Goal: Task Accomplishment & Management: Use online tool/utility

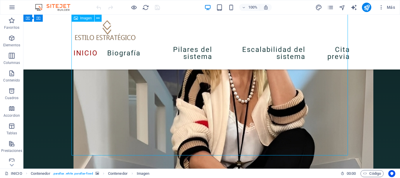
scroll to position [762, 0]
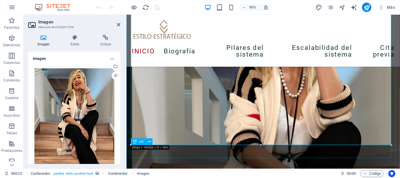
scroll to position [761, 0]
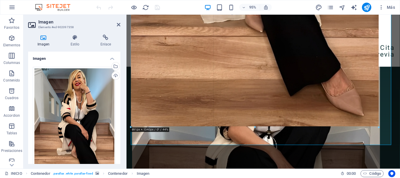
drag, startPoint x: 24, startPoint y: 96, endPoint x: 147, endPoint y: 108, distance: 124.0
type input "883"
select select "px"
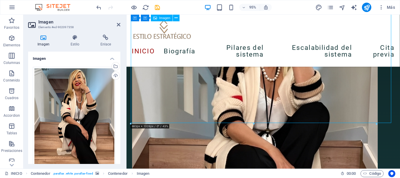
click at [150, 110] on figure at bounding box center [270, 165] width 277 height 388
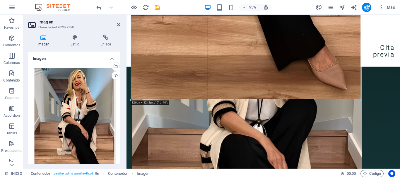
drag, startPoint x: 131, startPoint y: 123, endPoint x: 153, endPoint y: 99, distance: 32.8
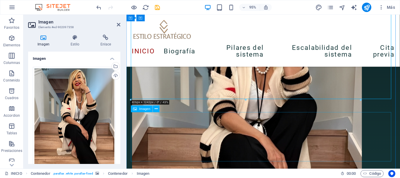
scroll to position [703, 0]
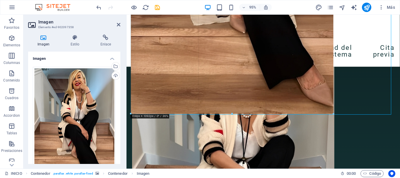
drag, startPoint x: 132, startPoint y: 155, endPoint x: 146, endPoint y: 112, distance: 45.2
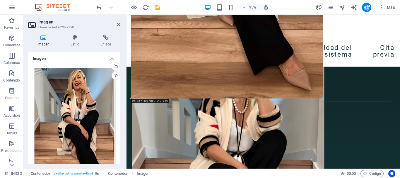
drag, startPoint x: 132, startPoint y: 114, endPoint x: 144, endPoint y: 93, distance: 24.1
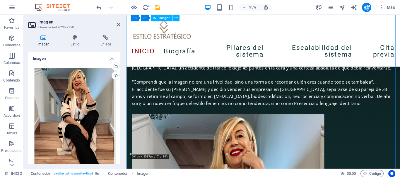
scroll to position [644, 0]
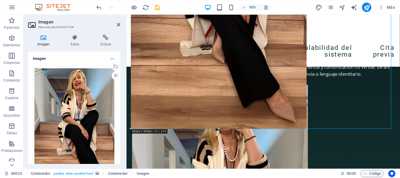
drag, startPoint x: 324, startPoint y: 154, endPoint x: 300, endPoint y: 126, distance: 37.2
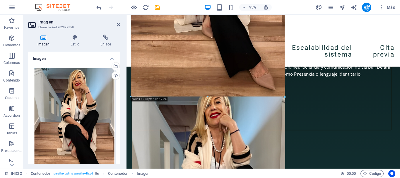
drag, startPoint x: 304, startPoint y: 126, endPoint x: 281, endPoint y: 94, distance: 39.7
type input "550"
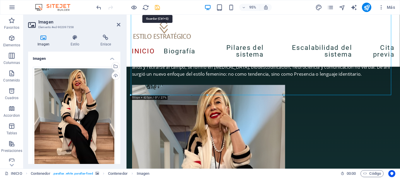
click at [156, 6] on icon "save" at bounding box center [157, 7] width 7 height 7
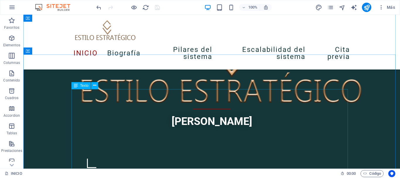
scroll to position [234, 0]
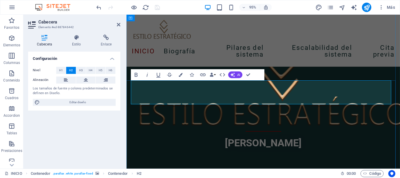
scroll to position [234, 0]
drag, startPoint x: 276, startPoint y: 99, endPoint x: 134, endPoint y: 92, distance: 142.3
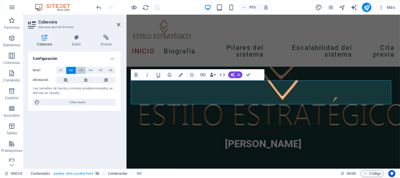
click at [82, 70] on span "H3" at bounding box center [81, 70] width 4 height 7
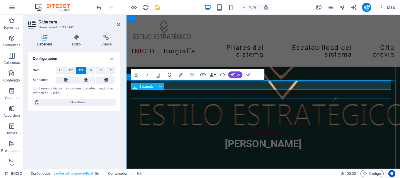
select select "rem"
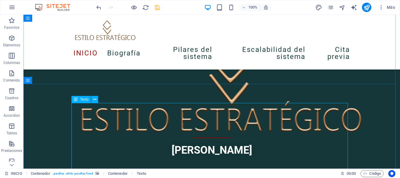
scroll to position [234, 0]
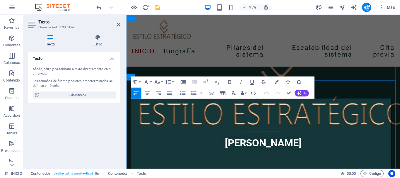
scroll to position [234, 0]
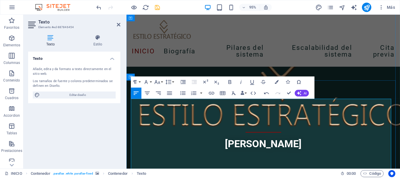
drag, startPoint x: 198, startPoint y: 149, endPoint x: 268, endPoint y: 175, distance: 74.5
drag, startPoint x: 183, startPoint y: 131, endPoint x: 252, endPoint y: 161, distance: 74.4
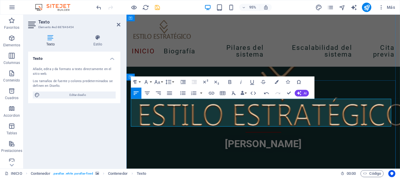
drag, startPoint x: 135, startPoint y: 112, endPoint x: 230, endPoint y: 123, distance: 95.3
drag, startPoint x: 230, startPoint y: 123, endPoint x: 134, endPoint y: 113, distance: 96.7
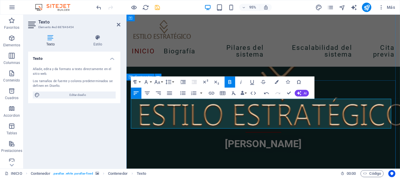
drag, startPoint x: 189, startPoint y: 126, endPoint x: 130, endPoint y: 112, distance: 60.4
click at [169, 94] on icon "button" at bounding box center [169, 93] width 7 height 7
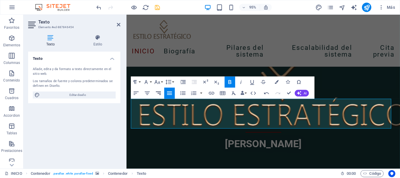
click at [159, 93] on icon "button" at bounding box center [158, 92] width 5 height 3
click at [148, 92] on icon "button" at bounding box center [147, 93] width 7 height 7
click at [135, 93] on icon "button" at bounding box center [136, 93] width 7 height 7
click at [168, 93] on icon "button" at bounding box center [169, 92] width 5 height 3
click at [137, 84] on icon "button" at bounding box center [135, 82] width 7 height 7
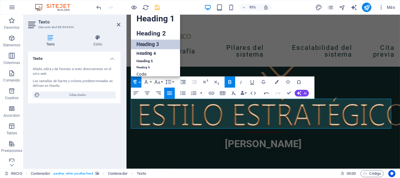
click at [145, 45] on link "Heading 3" at bounding box center [155, 45] width 49 height 10
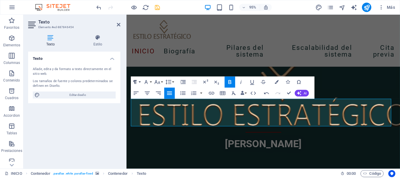
click at [140, 82] on button "Paragraph Format" at bounding box center [136, 81] width 11 height 11
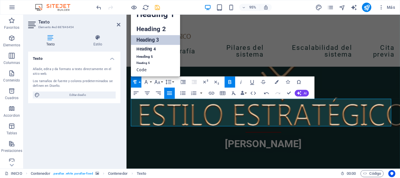
scroll to position [5, 0]
click at [154, 31] on link "Heading 2" at bounding box center [155, 29] width 49 height 13
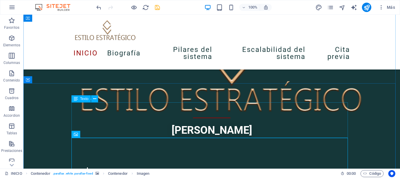
scroll to position [264, 0]
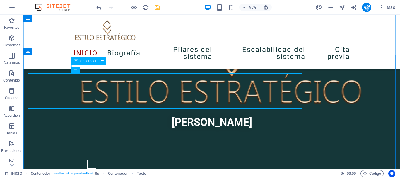
scroll to position [264, 0]
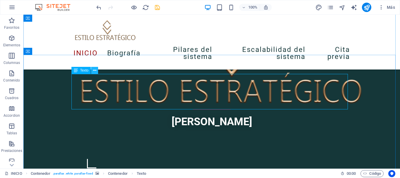
click at [96, 71] on icon at bounding box center [94, 70] width 3 height 6
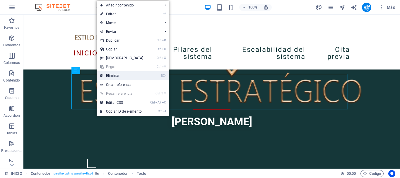
click at [109, 75] on link "⌦ Eliminar" at bounding box center [122, 75] width 50 height 9
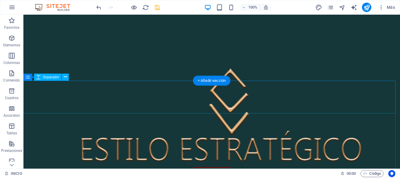
scroll to position [205, 0]
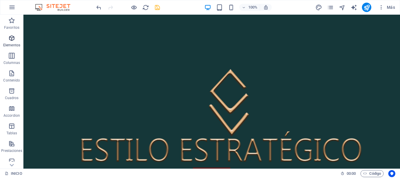
click at [10, 40] on icon "button" at bounding box center [11, 38] width 7 height 7
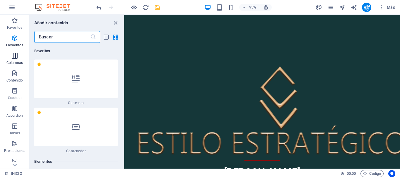
scroll to position [111, 0]
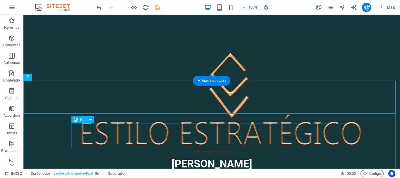
scroll to position [234, 0]
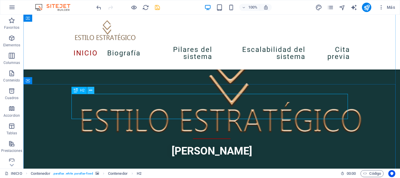
click at [91, 92] on icon at bounding box center [90, 90] width 3 height 6
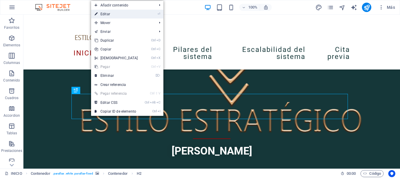
click at [109, 16] on link "⏎ Editar" at bounding box center [116, 14] width 50 height 9
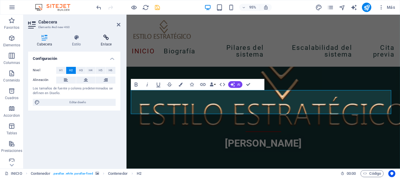
scroll to position [233, 0]
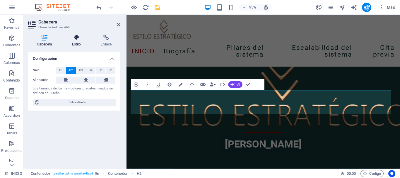
click at [77, 41] on h4 "Estilo" at bounding box center [77, 41] width 29 height 12
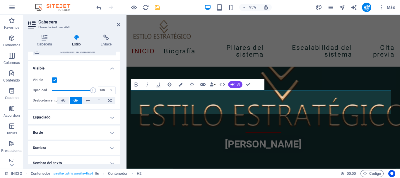
scroll to position [52, 0]
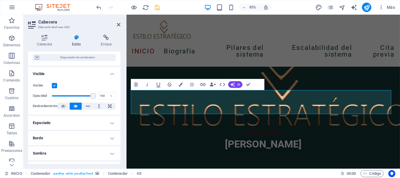
click at [77, 134] on h4 "Borde" at bounding box center [74, 138] width 92 height 14
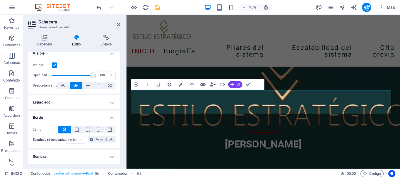
scroll to position [82, 0]
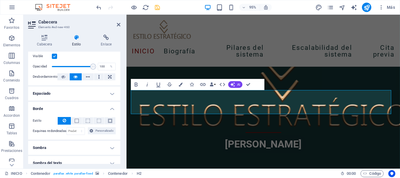
click at [65, 94] on h4 "Espaciado" at bounding box center [74, 93] width 92 height 14
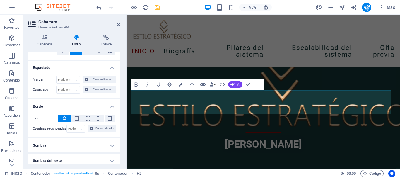
scroll to position [140, 0]
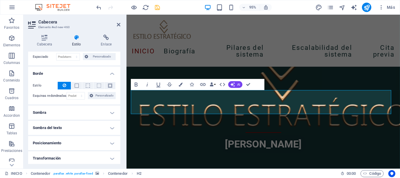
click at [70, 111] on h4 "Sombra" at bounding box center [74, 113] width 92 height 14
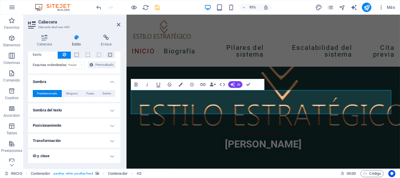
scroll to position [199, 0]
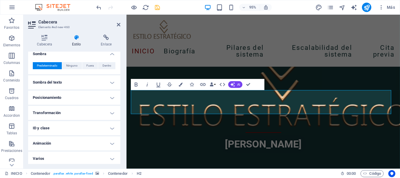
click at [70, 81] on h4 "Sombra del texto" at bounding box center [74, 82] width 92 height 14
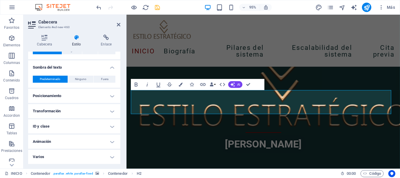
click at [71, 95] on h4 "Posicionamiento" at bounding box center [74, 96] width 92 height 14
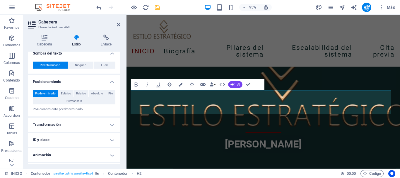
scroll to position [242, 0]
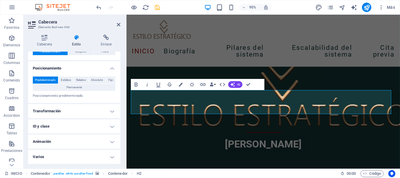
click at [71, 107] on h4 "Transformación" at bounding box center [74, 111] width 92 height 14
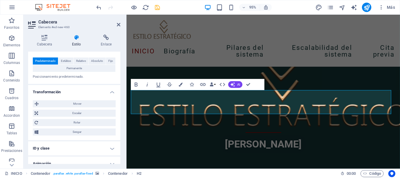
scroll to position [283, 0]
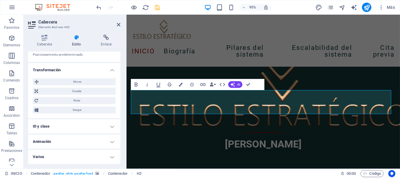
click at [67, 124] on h4 "ID y clase" at bounding box center [74, 126] width 92 height 14
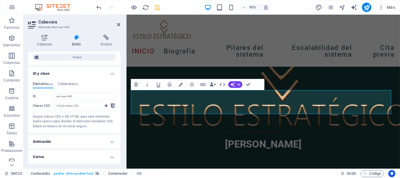
click at [72, 140] on h4 "Animación" at bounding box center [74, 142] width 92 height 14
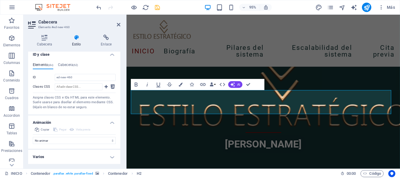
click at [73, 153] on h4 "Varios" at bounding box center [74, 157] width 92 height 14
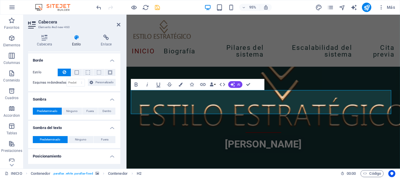
scroll to position [98, 0]
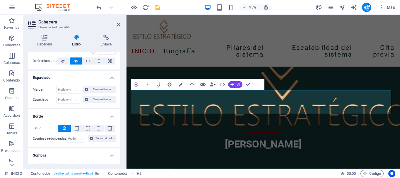
click at [76, 40] on icon at bounding box center [76, 38] width 27 height 6
click at [76, 42] on h4 "Estilo" at bounding box center [77, 41] width 29 height 12
click at [108, 40] on icon at bounding box center [106, 38] width 28 height 6
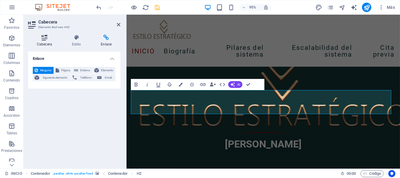
click at [49, 41] on h4 "Cabecera" at bounding box center [45, 41] width 35 height 12
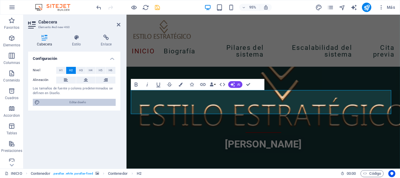
click at [75, 103] on span "Editar diseño" at bounding box center [78, 102] width 72 height 7
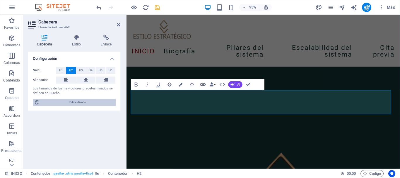
select select "px"
select select "400"
select select "px"
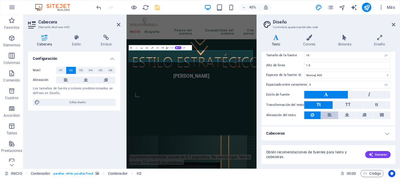
scroll to position [0, 0]
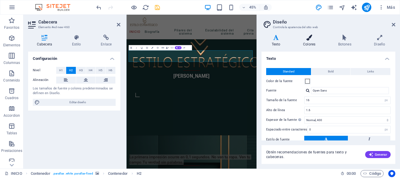
click at [313, 46] on h4 "Colores" at bounding box center [310, 41] width 35 height 12
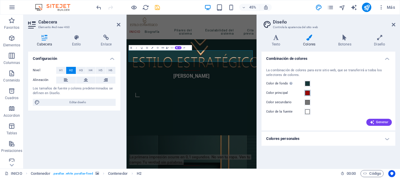
click at [308, 94] on span at bounding box center [307, 93] width 5 height 5
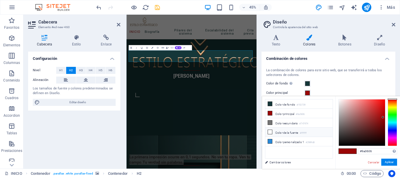
click at [270, 130] on icon at bounding box center [270, 132] width 4 height 4
type input "#ffffff"
click at [391, 162] on button "Aplicar" at bounding box center [390, 162] width 16 height 7
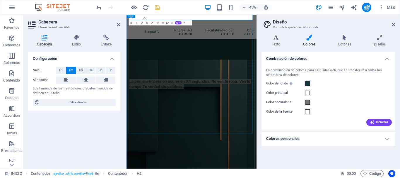
scroll to position [558, 0]
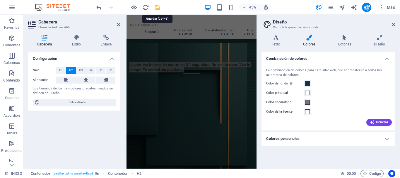
click at [159, 7] on icon "save" at bounding box center [157, 7] width 7 height 7
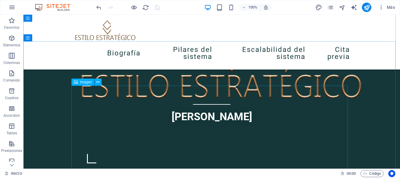
scroll to position [259, 0]
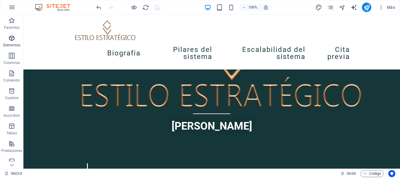
click at [10, 39] on icon "button" at bounding box center [11, 38] width 7 height 7
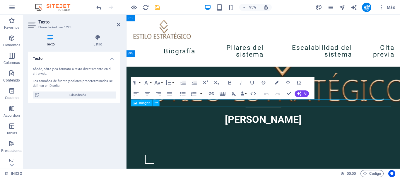
scroll to position [258, 0]
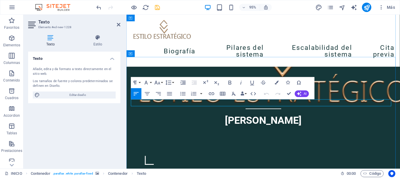
drag, startPoint x: 202, startPoint y: 108, endPoint x: 118, endPoint y: 102, distance: 84.4
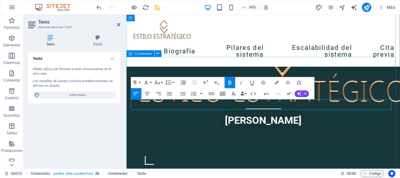
drag, startPoint x: 194, startPoint y: 111, endPoint x: 129, endPoint y: 101, distance: 65.8
click at [138, 82] on icon "button" at bounding box center [135, 82] width 7 height 7
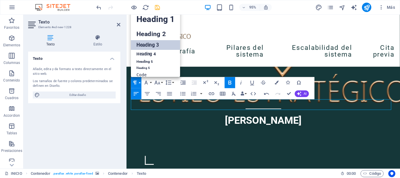
click at [144, 46] on link "Heading 3" at bounding box center [155, 45] width 49 height 10
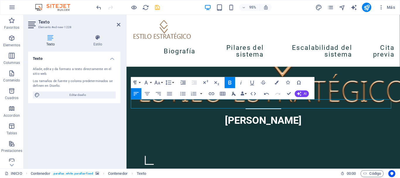
click at [235, 95] on icon "button" at bounding box center [234, 94] width 4 height 4
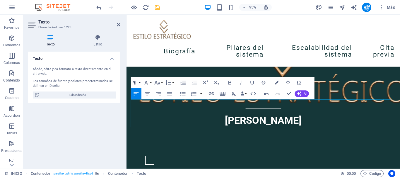
click at [139, 81] on button "Paragraph Format" at bounding box center [136, 82] width 11 height 11
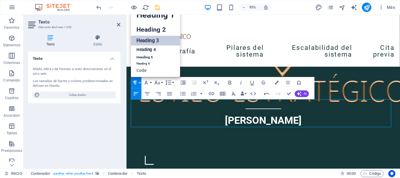
scroll to position [5, 0]
click at [151, 49] on link "Heading 4" at bounding box center [155, 49] width 49 height 9
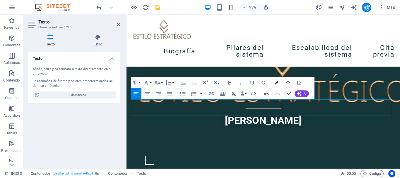
click at [276, 83] on icon "button" at bounding box center [277, 83] width 4 height 4
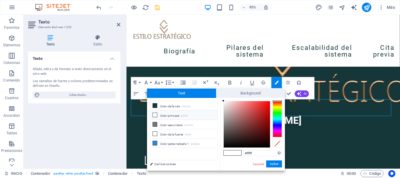
click at [154, 114] on icon at bounding box center [155, 115] width 4 height 4
click at [155, 114] on icon at bounding box center [155, 115] width 4 height 4
click at [169, 115] on li "Color principal #ffffff" at bounding box center [183, 115] width 67 height 9
click at [278, 164] on button "Aplicar" at bounding box center [274, 163] width 16 height 7
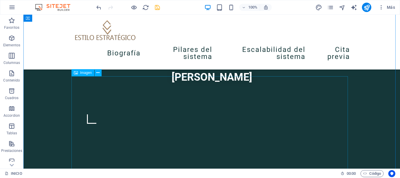
scroll to position [318, 0]
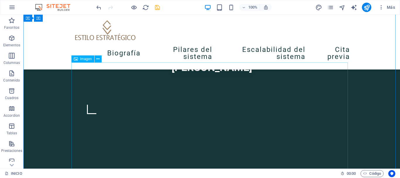
click at [85, 60] on span "Imagen" at bounding box center [86, 59] width 12 height 4
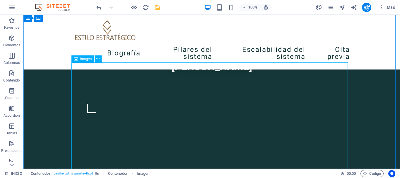
scroll to position [317, 0]
select select "px"
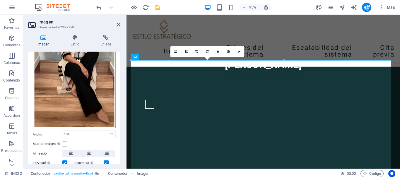
scroll to position [29, 0]
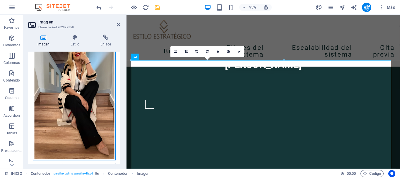
click at [79, 113] on div "Arrastra archivos aquí, haz clic para escoger archivos o selecciona archivos de…" at bounding box center [74, 99] width 83 height 123
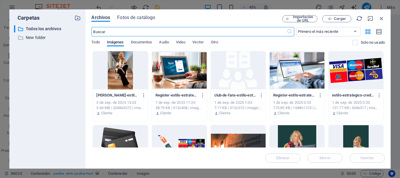
scroll to position [437, 0]
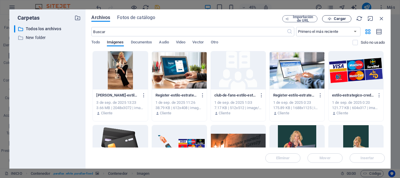
click at [335, 18] on span "Cargar" at bounding box center [340, 19] width 12 height 4
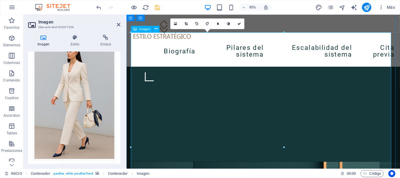
scroll to position [405, 0]
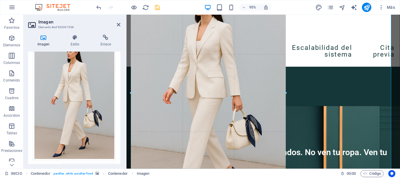
drag, startPoint x: 285, startPoint y: 91, endPoint x: 288, endPoint y: 91, distance: 3.2
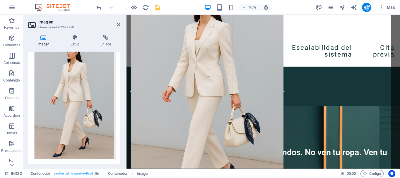
drag, startPoint x: 285, startPoint y: 94, endPoint x: 281, endPoint y: 94, distance: 4.4
type input "542"
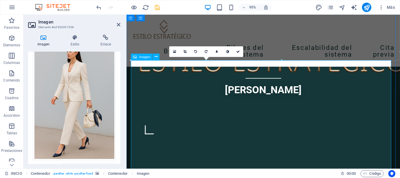
scroll to position [258, 0]
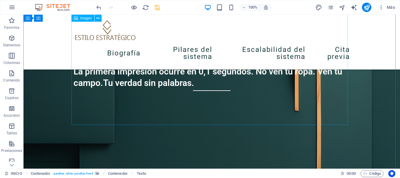
scroll to position [523, 0]
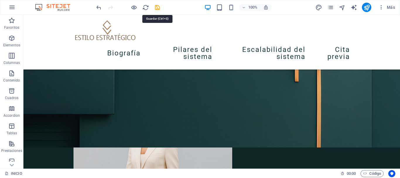
click at [157, 7] on icon "save" at bounding box center [157, 7] width 7 height 7
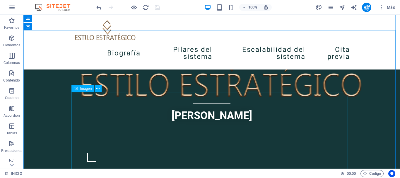
scroll to position [259, 0]
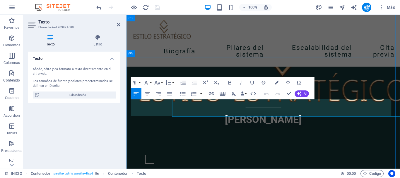
scroll to position [258, 0]
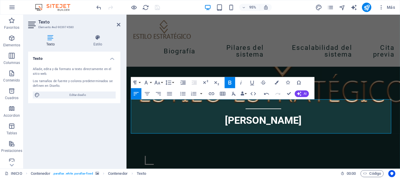
drag, startPoint x: 249, startPoint y: 135, endPoint x: 115, endPoint y: 128, distance: 134.1
click at [234, 94] on icon "button" at bounding box center [234, 93] width 7 height 7
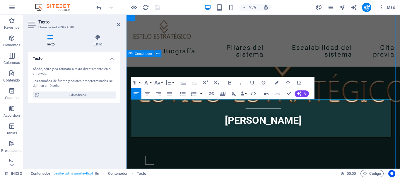
drag, startPoint x: 258, startPoint y: 141, endPoint x: 128, endPoint y: 129, distance: 130.1
click at [138, 82] on icon "button" at bounding box center [135, 82] width 7 height 7
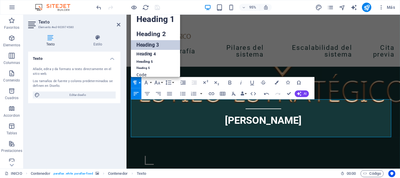
click at [147, 45] on link "Heading 3" at bounding box center [155, 45] width 49 height 10
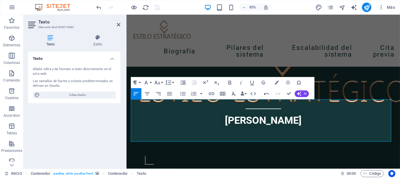
click at [140, 84] on button "Paragraph Format" at bounding box center [136, 82] width 11 height 11
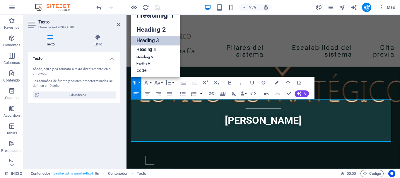
scroll to position [5, 0]
click at [149, 49] on link "Heading 4" at bounding box center [155, 49] width 49 height 9
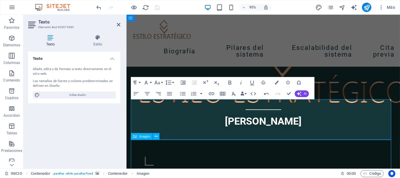
scroll to position [259, 0]
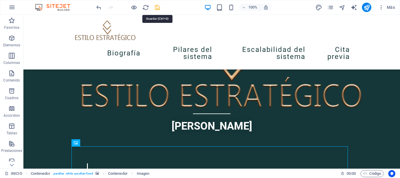
click at [158, 10] on icon "save" at bounding box center [157, 7] width 7 height 7
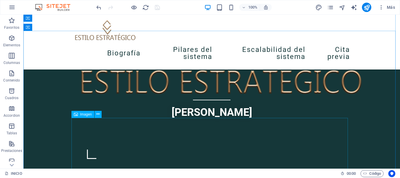
scroll to position [288, 0]
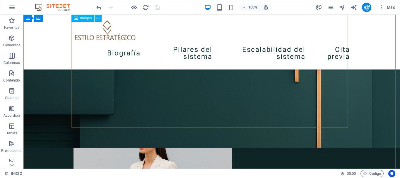
scroll to position [523, 0]
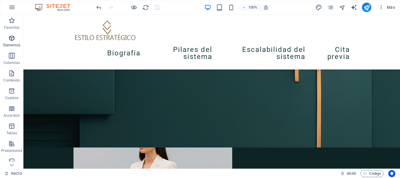
click at [9, 40] on icon "button" at bounding box center [11, 38] width 7 height 7
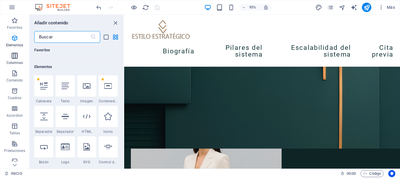
scroll to position [111, 0]
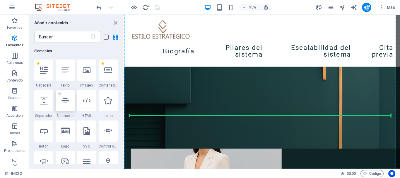
select select "%"
select select "px"
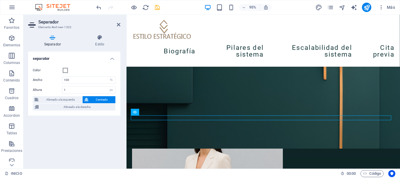
scroll to position [522, 0]
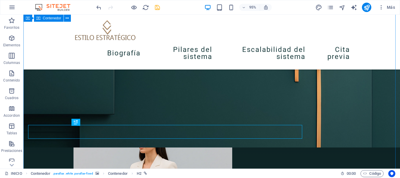
scroll to position [523, 0]
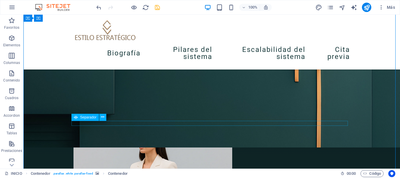
click at [103, 116] on icon at bounding box center [102, 117] width 3 height 6
click at [7, 40] on span "Elementos" at bounding box center [11, 42] width 23 height 14
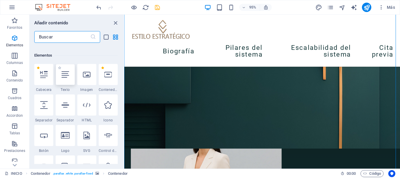
scroll to position [111, 0]
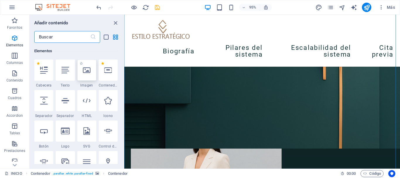
click at [84, 74] on div at bounding box center [86, 70] width 19 height 21
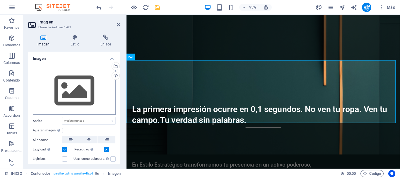
scroll to position [222, 0]
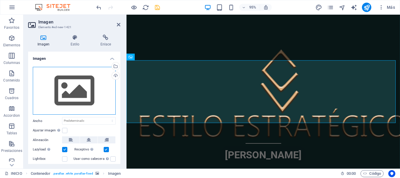
drag, startPoint x: 69, startPoint y: 84, endPoint x: 121, endPoint y: 106, distance: 57.5
click at [121, 107] on div "Imagen Estilo Enlace Imagen Arrastra archivos aquí, haz clic para escoger archi…" at bounding box center [74, 99] width 102 height 139
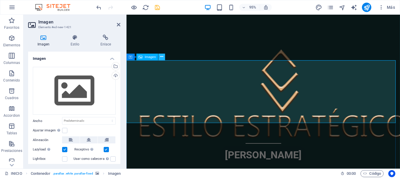
click at [162, 58] on icon at bounding box center [161, 57] width 3 height 6
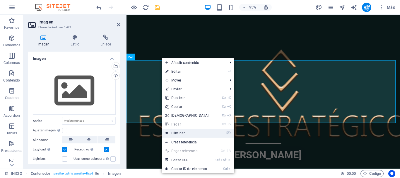
click at [173, 133] on link "⌦ Eliminar" at bounding box center [187, 133] width 50 height 9
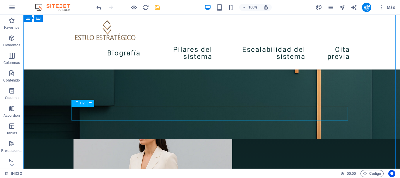
scroll to position [544, 0]
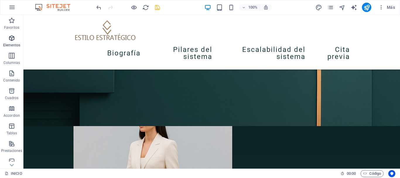
click at [10, 41] on icon "button" at bounding box center [11, 38] width 7 height 7
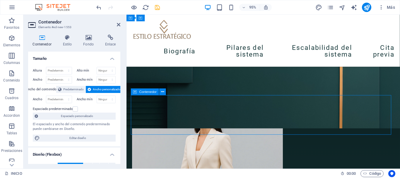
scroll to position [543, 0]
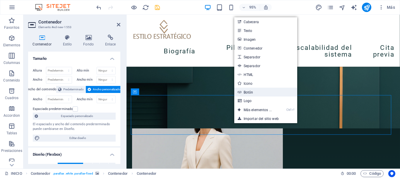
click at [249, 92] on link "Botón" at bounding box center [265, 92] width 63 height 9
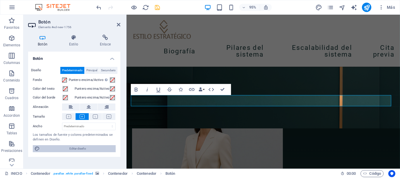
click at [71, 147] on span "Editar diseño" at bounding box center [78, 148] width 72 height 7
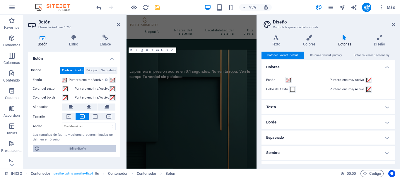
scroll to position [663, 0]
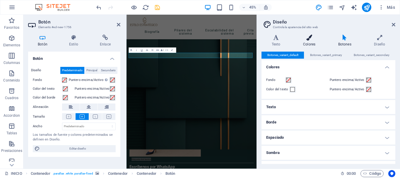
click at [307, 43] on h4 "Colores" at bounding box center [310, 41] width 35 height 12
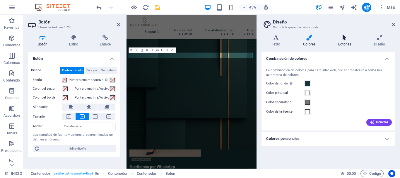
click at [344, 41] on h4 "Botones" at bounding box center [346, 41] width 36 height 12
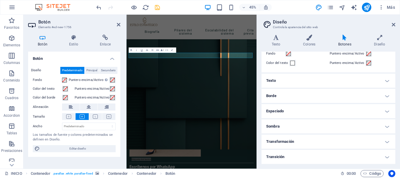
scroll to position [0, 0]
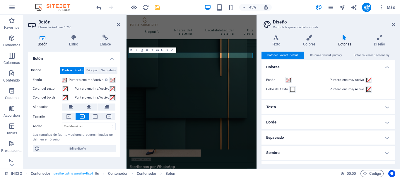
click at [316, 106] on h4 "Texto" at bounding box center [329, 107] width 134 height 14
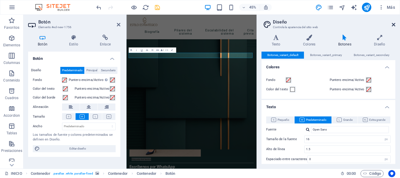
click at [394, 25] on icon at bounding box center [394, 24] width 4 height 5
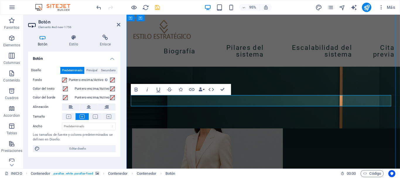
drag, startPoint x: 185, startPoint y: 106, endPoint x: 135, endPoint y: 104, distance: 49.9
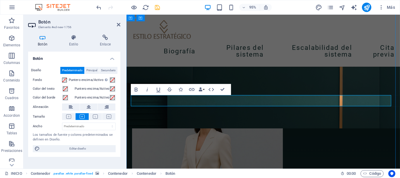
click at [97, 115] on icon at bounding box center [95, 116] width 5 height 4
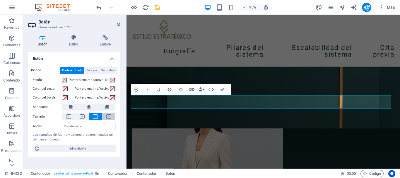
click at [110, 116] on icon at bounding box center [108, 116] width 5 height 4
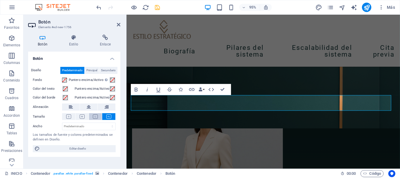
click at [97, 116] on icon at bounding box center [95, 116] width 5 height 4
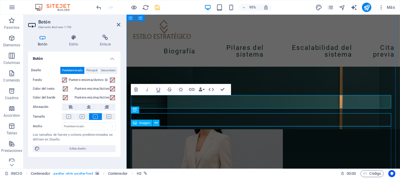
scroll to position [544, 0]
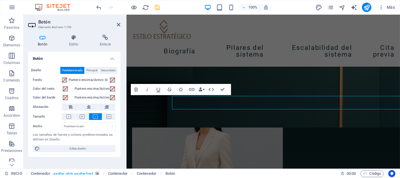
scroll to position [543, 0]
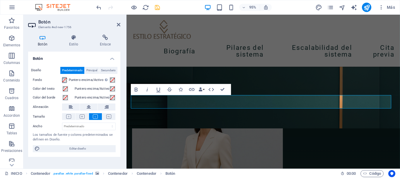
click at [65, 80] on span at bounding box center [64, 80] width 5 height 5
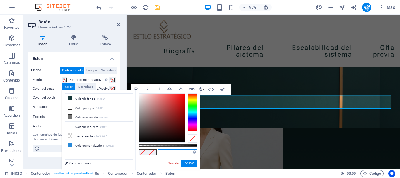
click at [164, 152] on input "text" at bounding box center [177, 152] width 39 height 6
paste input "adadac"
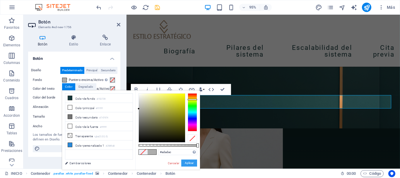
click at [187, 161] on button "Aplicar" at bounding box center [189, 162] width 16 height 7
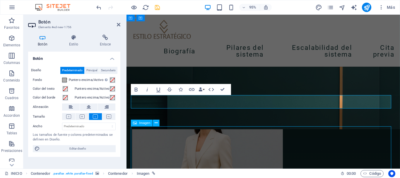
scroll to position [544, 0]
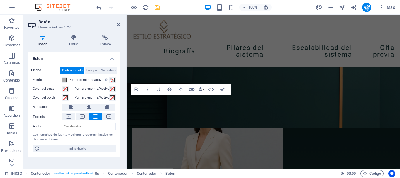
scroll to position [543, 0]
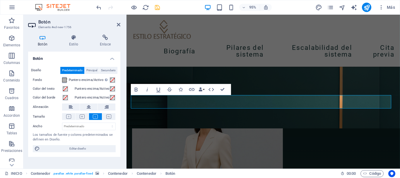
click at [65, 80] on span at bounding box center [64, 80] width 5 height 5
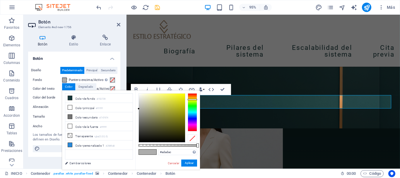
click at [65, 80] on span at bounding box center [64, 80] width 5 height 5
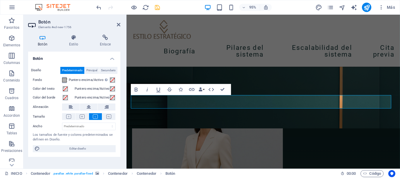
click at [65, 80] on span at bounding box center [64, 80] width 5 height 5
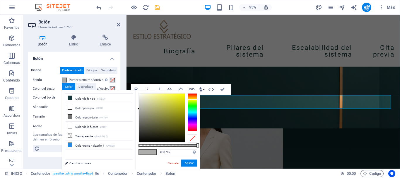
click at [185, 95] on div at bounding box center [162, 118] width 46 height 49
click at [191, 164] on button "Aplicar" at bounding box center [189, 162] width 16 height 7
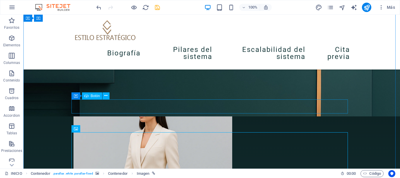
scroll to position [544, 0]
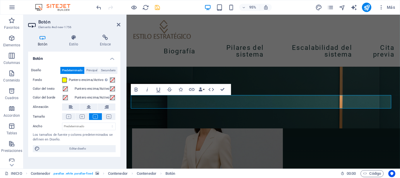
click at [65, 79] on span at bounding box center [64, 80] width 5 height 5
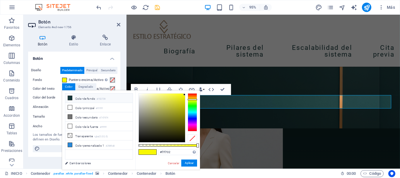
click at [69, 98] on icon at bounding box center [70, 98] width 4 height 4
type input "#153739"
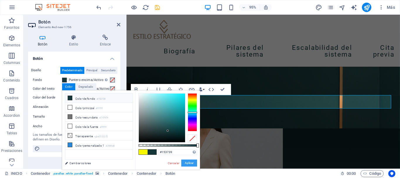
drag, startPoint x: 72, startPoint y: 153, endPoint x: 196, endPoint y: 160, distance: 123.3
click at [196, 160] on button "Aplicar" at bounding box center [189, 162] width 16 height 7
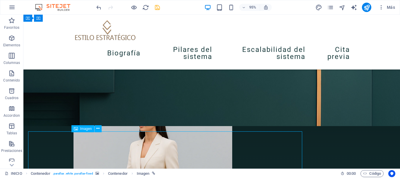
scroll to position [544, 0]
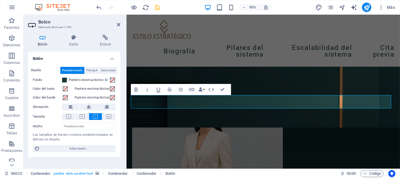
scroll to position [543, 0]
click at [91, 70] on span "Principal" at bounding box center [91, 70] width 11 height 7
click at [109, 70] on span "Secundario" at bounding box center [108, 70] width 15 height 7
click at [83, 70] on button "Predeterminado" at bounding box center [72, 70] width 24 height 7
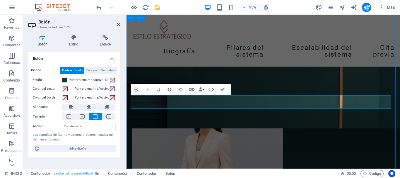
click at [87, 127] on select "Predeterminado px rem % em vh vw" at bounding box center [88, 126] width 53 height 7
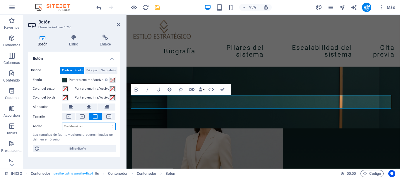
click at [87, 127] on select "Predeterminado px rem % em vh vw" at bounding box center [88, 126] width 53 height 7
click at [72, 42] on h4 "Estilo" at bounding box center [75, 41] width 31 height 12
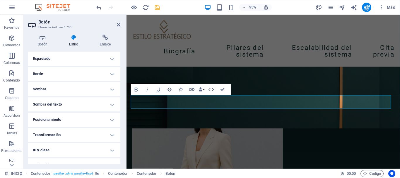
scroll to position [117, 0]
click at [87, 105] on h4 "Sombra del texto" at bounding box center [74, 104] width 92 height 14
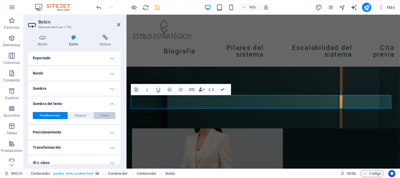
click at [104, 116] on span "Fuera" at bounding box center [104, 115] width 7 height 7
type input "2"
type input "4"
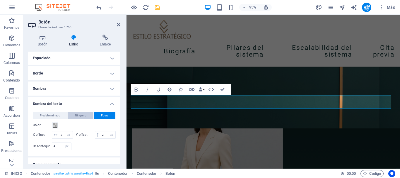
click at [76, 116] on span "Ninguno" at bounding box center [80, 115] width 11 height 7
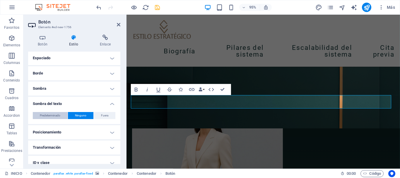
click at [60, 116] on span "Predeterminado" at bounding box center [50, 115] width 21 height 7
click at [55, 90] on h4 "Sombra" at bounding box center [74, 88] width 92 height 14
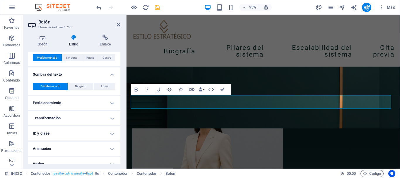
scroll to position [167, 0]
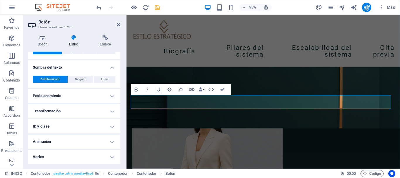
click at [59, 143] on h4 "Animación" at bounding box center [74, 142] width 92 height 14
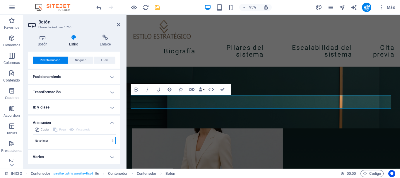
click at [62, 140] on select "No animar Mostrar / Ocultar Subir/bajar Acercar/alejar Deslizar de izquierda a …" at bounding box center [74, 140] width 83 height 7
select select "slide"
click at [33, 137] on select "No animar Mostrar / Ocultar Subir/bajar Acercar/alejar Deslizar de izquierda a …" at bounding box center [74, 140] width 83 height 7
select select "scroll"
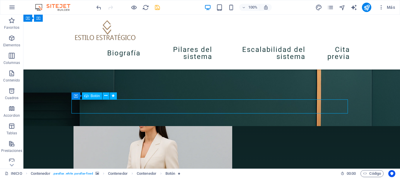
select select "slide"
select select "s"
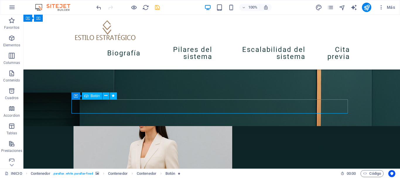
select select "scroll"
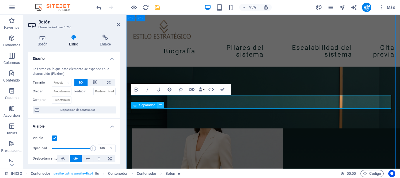
scroll to position [0, 2]
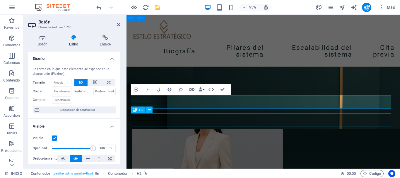
scroll to position [544, 0]
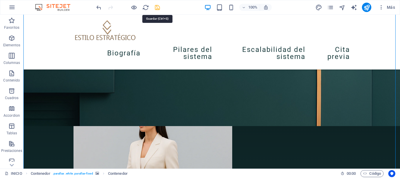
click at [159, 9] on icon "save" at bounding box center [157, 7] width 7 height 7
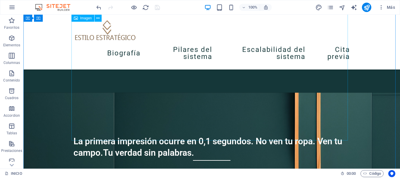
scroll to position [339, 0]
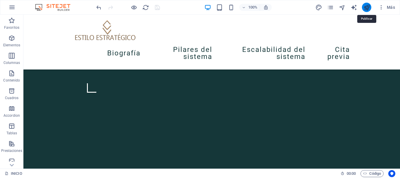
click at [368, 10] on icon "publish" at bounding box center [367, 7] width 7 height 7
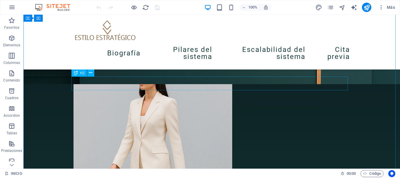
scroll to position [528, 0]
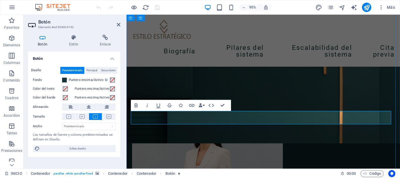
scroll to position [527, 0]
click at [72, 40] on icon at bounding box center [74, 38] width 28 height 6
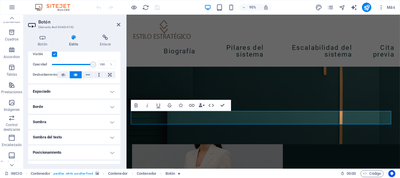
scroll to position [88, 0]
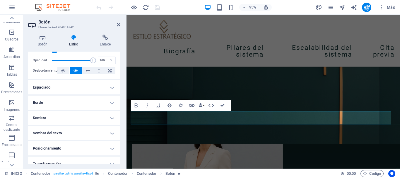
click at [86, 102] on h4 "Borde" at bounding box center [74, 103] width 92 height 14
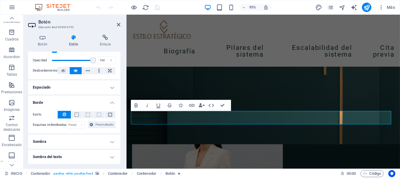
scroll to position [117, 0]
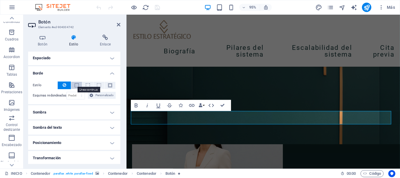
click at [75, 85] on span at bounding box center [77, 85] width 4 height 4
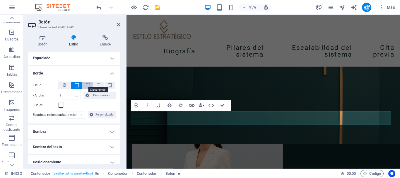
click at [87, 85] on span at bounding box center [88, 85] width 4 height 4
click at [97, 85] on span at bounding box center [99, 85] width 4 height 4
click at [84, 86] on button at bounding box center [87, 85] width 11 height 7
click at [111, 84] on button at bounding box center [110, 85] width 11 height 7
click at [97, 85] on span at bounding box center [99, 85] width 4 height 4
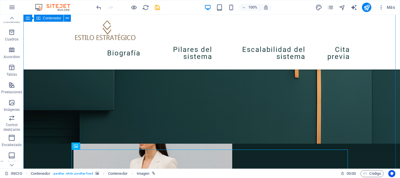
scroll to position [528, 0]
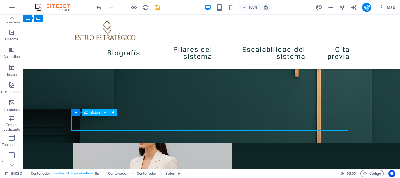
select select "px"
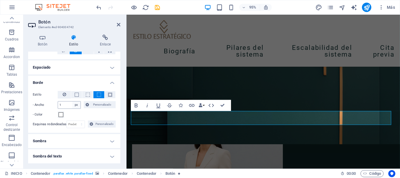
scroll to position [117, 0]
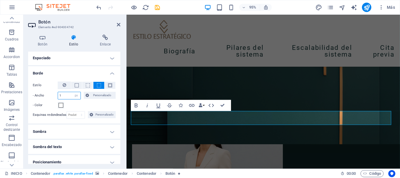
click at [67, 95] on input "1" at bounding box center [69, 95] width 23 height 7
drag, startPoint x: 65, startPoint y: 96, endPoint x: 47, endPoint y: 94, distance: 18.5
click at [47, 94] on div "- Ancho 1 automático px rem % vh vw Personalizado Personalizado" at bounding box center [74, 96] width 83 height 8
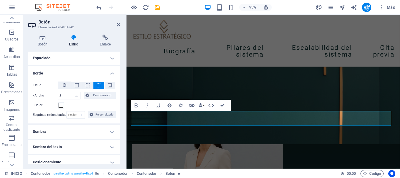
click at [77, 102] on div "- Color" at bounding box center [74, 105] width 83 height 7
drag, startPoint x: 64, startPoint y: 96, endPoint x: 57, endPoint y: 96, distance: 6.8
click at [57, 96] on div "- Ancho 2 automático px rem % vh vw Personalizado Personalizado" at bounding box center [74, 96] width 83 height 8
click at [85, 103] on div "- Color" at bounding box center [74, 105] width 83 height 7
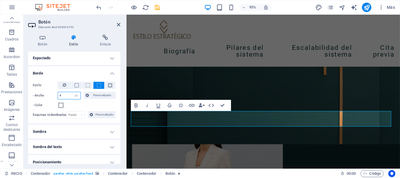
drag, startPoint x: 67, startPoint y: 96, endPoint x: 54, endPoint y: 95, distance: 13.0
click at [54, 95] on div "- Ancho 4 automático px rem % vh vw Personalizado Personalizado" at bounding box center [74, 96] width 83 height 8
drag, startPoint x: 62, startPoint y: 94, endPoint x: 54, endPoint y: 95, distance: 7.7
click at [54, 95] on div "- Ancho 2 automático px rem % vh vw Personalizado Personalizado" at bounding box center [74, 96] width 83 height 8
type input "3"
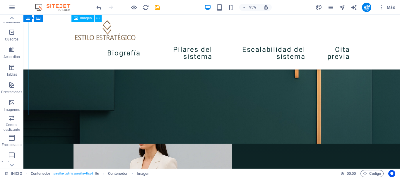
scroll to position [528, 0]
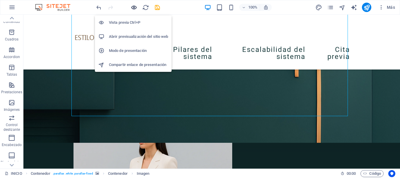
click at [136, 9] on icon "button" at bounding box center [134, 7] width 7 height 7
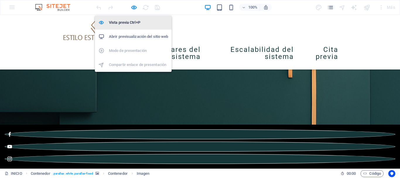
click at [127, 23] on h6 "Vista previa Ctrl+P" at bounding box center [138, 22] width 59 height 7
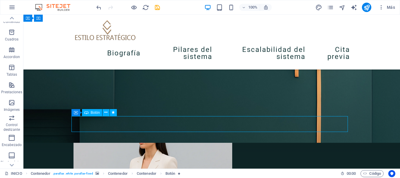
select select "px"
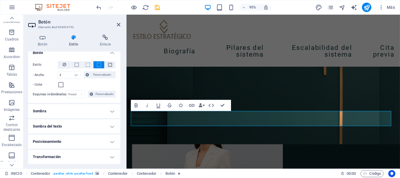
scroll to position [147, 0]
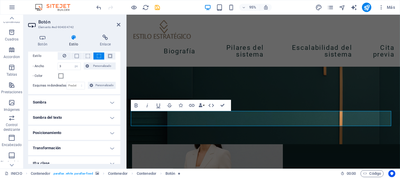
click at [68, 101] on h4 "Sombra" at bounding box center [74, 102] width 92 height 14
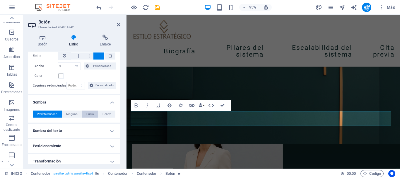
click at [88, 114] on span "Fuera" at bounding box center [89, 114] width 7 height 7
type input "2"
type input "4"
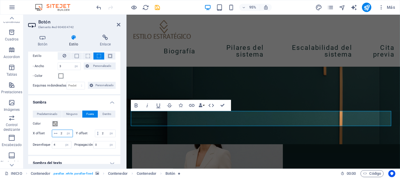
click at [67, 134] on input "2" at bounding box center [65, 133] width 13 height 7
type input "3"
click at [101, 137] on input "2" at bounding box center [108, 133] width 15 height 7
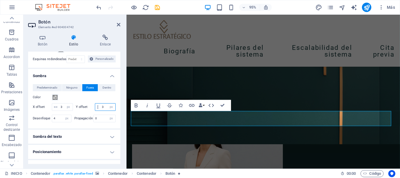
scroll to position [205, 0]
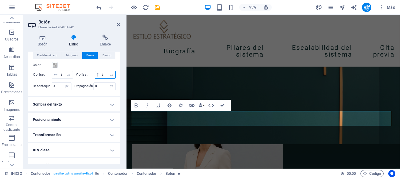
type input "3"
click at [77, 111] on h4 "Sombra del texto" at bounding box center [74, 104] width 92 height 14
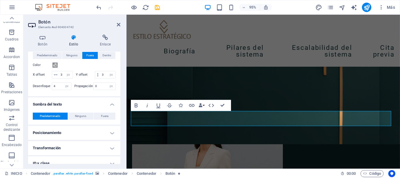
scroll to position [250, 0]
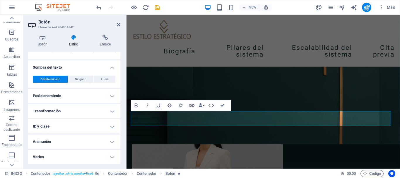
click at [73, 113] on h4 "Transformación" at bounding box center [74, 111] width 92 height 14
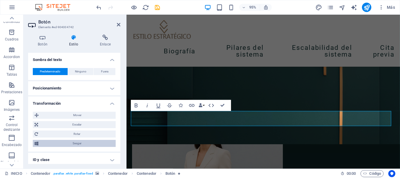
click at [69, 147] on span "Sesgar" at bounding box center [77, 143] width 74 height 7
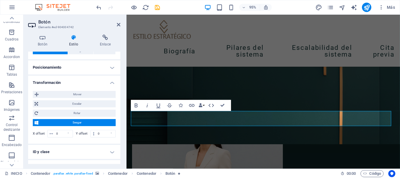
scroll to position [279, 0]
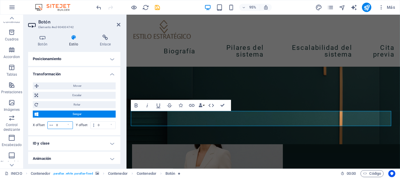
click at [61, 129] on input "0" at bounding box center [64, 125] width 18 height 7
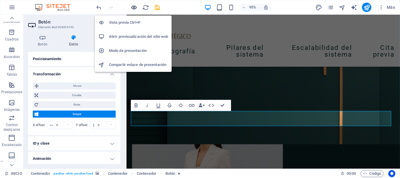
click at [132, 9] on icon "button" at bounding box center [134, 7] width 7 height 7
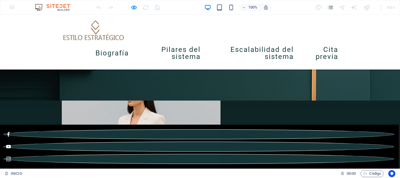
scroll to position [528, 0]
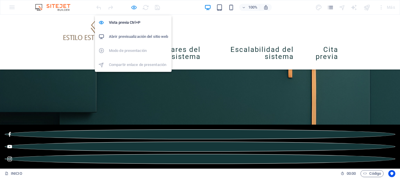
click at [133, 8] on icon "button" at bounding box center [134, 7] width 7 height 7
select select "px"
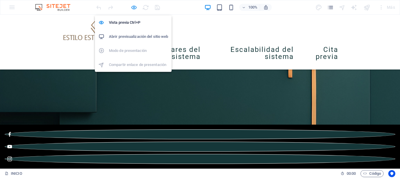
select select "px"
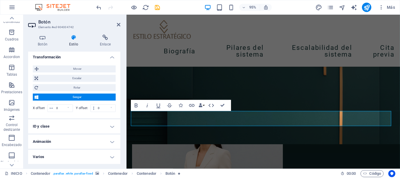
scroll to position [304, 0]
click at [81, 140] on h4 "Animación" at bounding box center [74, 142] width 92 height 14
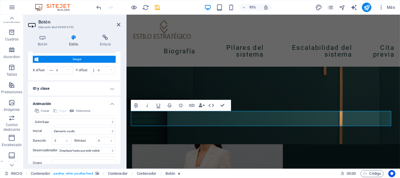
scroll to position [362, 0]
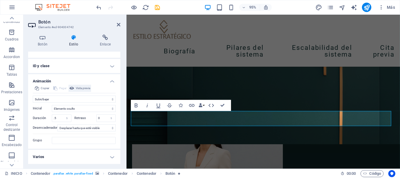
click at [83, 91] on span "Vista previa" at bounding box center [83, 88] width 14 height 7
click at [82, 101] on select "No animar Mostrar / Ocultar Subir/bajar Acercar/alejar Deslizar de izquierda a …" at bounding box center [74, 99] width 83 height 7
select select "pulse"
click at [33, 102] on select "No animar Mostrar / Ocultar Subir/bajar Acercar/alejar Deslizar de izquierda a …" at bounding box center [74, 99] width 83 height 7
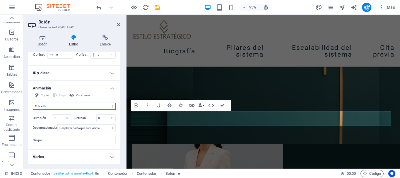
scroll to position [357, 0]
click at [59, 119] on input ".5" at bounding box center [61, 118] width 19 height 7
click at [101, 118] on input "0" at bounding box center [106, 118] width 19 height 7
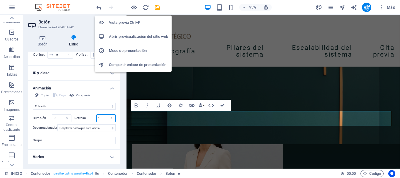
type input "1"
click at [129, 22] on h6 "Vista previa Ctrl+P" at bounding box center [138, 22] width 59 height 7
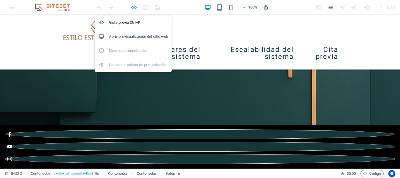
click at [132, 7] on icon "button" at bounding box center [134, 7] width 7 height 7
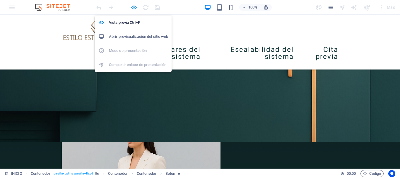
select select "px"
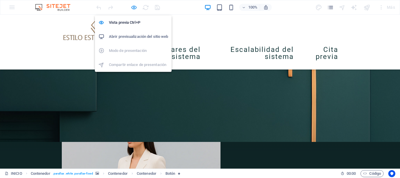
select select "pulse"
select select "s"
select select "scroll"
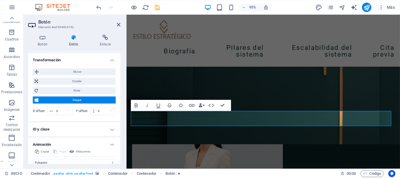
scroll to position [322, 0]
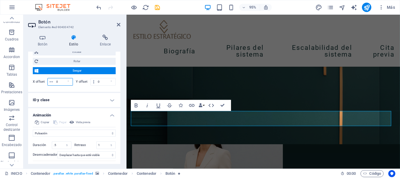
click at [57, 85] on input "0" at bounding box center [64, 81] width 18 height 7
type input "1"
click at [100, 85] on input "0" at bounding box center [105, 81] width 19 height 7
type input "1"
click at [95, 92] on div "Mover X offset 0 px rem % em vh vw Y offset 0 px rem % em vh vw Escalar Zoom 10…" at bounding box center [74, 62] width 92 height 57
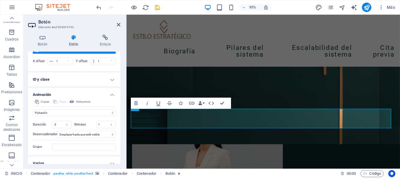
scroll to position [352, 0]
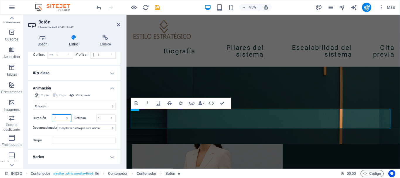
click at [56, 122] on input ".5" at bounding box center [61, 118] width 19 height 7
click at [101, 122] on input "1" at bounding box center [106, 118] width 19 height 7
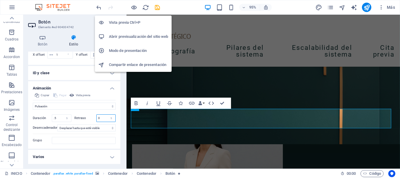
type input "0"
click at [127, 22] on h6 "Vista previa Ctrl+P" at bounding box center [138, 22] width 59 height 7
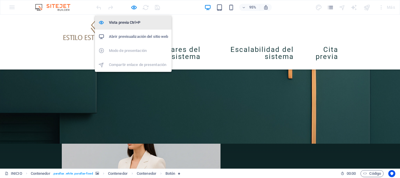
scroll to position [528, 0]
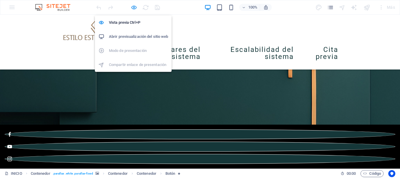
click at [133, 8] on icon "button" at bounding box center [134, 7] width 7 height 7
select select "px"
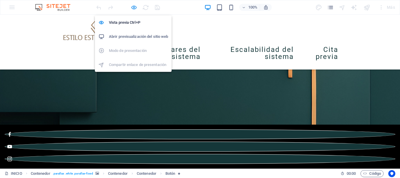
select select "px"
select select "pulse"
select select "s"
select select "scroll"
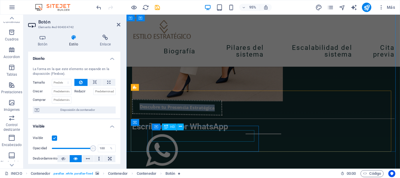
scroll to position [761, 0]
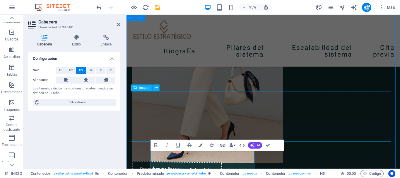
scroll to position [703, 0]
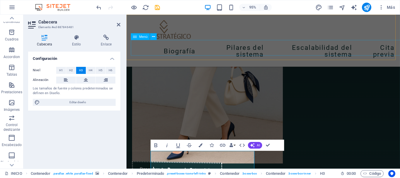
click at [168, 49] on nav "INICIO Biografía Pilares del sistema Escalabilidad del sistema Cita previa" at bounding box center [270, 52] width 277 height 23
select select
select select "1"
select select
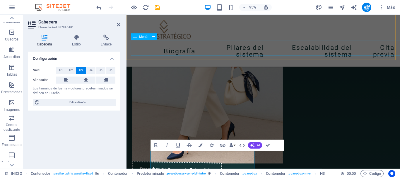
select select "2"
select select
select select "4"
select select
select select "3"
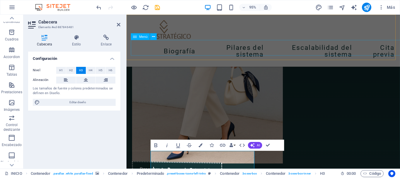
select select
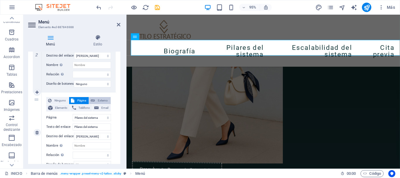
scroll to position [205, 0]
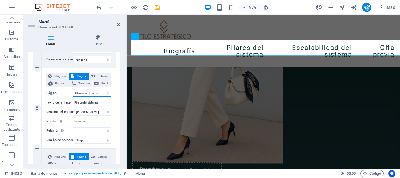
click at [102, 92] on select "INICIO BIOGRAFÍA Pilares del sistema CITA PREVIA Escalabilidad del sistema" at bounding box center [92, 93] width 38 height 7
click at [100, 102] on input "Pilares del sistema" at bounding box center [92, 102] width 38 height 7
drag, startPoint x: 103, startPoint y: 102, endPoint x: 55, endPoint y: 100, distance: 47.5
click at [55, 100] on div "Texto del enlace Pilares del sistema" at bounding box center [78, 102] width 65 height 7
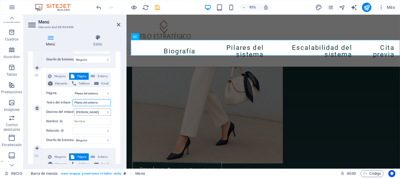
paste input "¿QUÉ ES CLUB DE ESTILO ESTRATÉGICO?"
type input "¿QUÉ ES CLUB DE ESTILO ESTRATÉGICO?"
select select
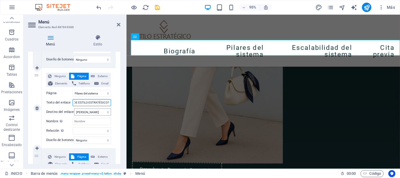
select select
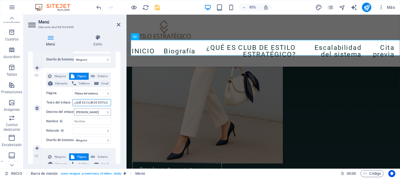
scroll to position [0, 0]
type input "¿"
select select
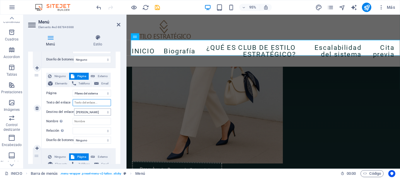
select select
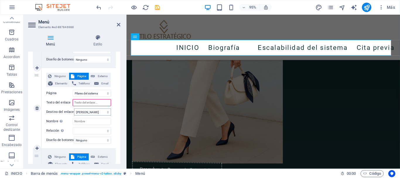
type input "¿"
select select
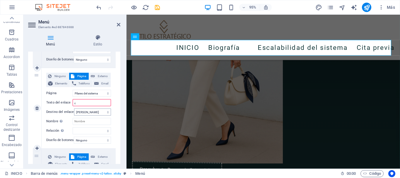
select select
type input "¿Qu"
select select
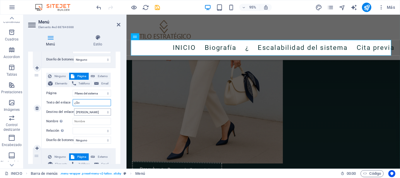
select select
type input "¿Que"
select select
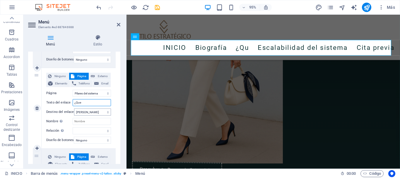
select select
type input "¿Que es"
select select
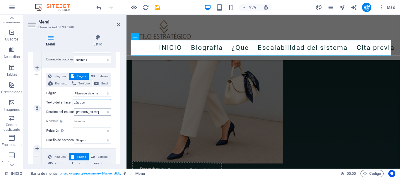
select select
type input "¿Que es clu"
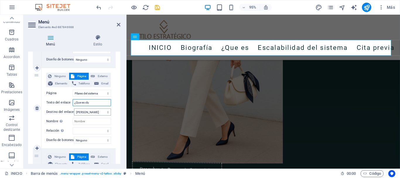
select select
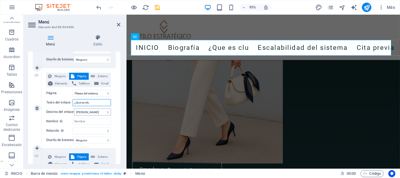
type input "¿Que es club"
select select
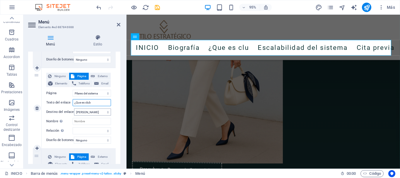
select select
type input "¿Que es club"
select select
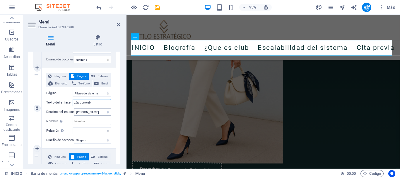
select select
type input "¿Que es club es"
select select
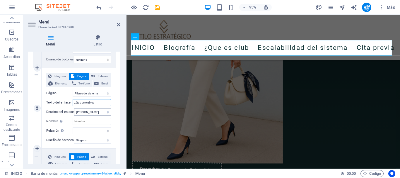
select select
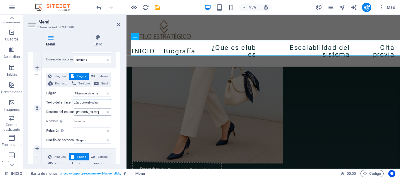
type input "¿Que es club estrat"
select select
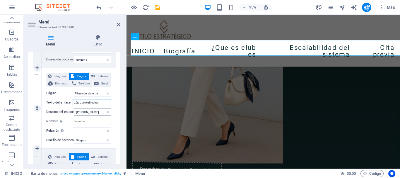
select select
type input "¿Que es club estratégico"
select select
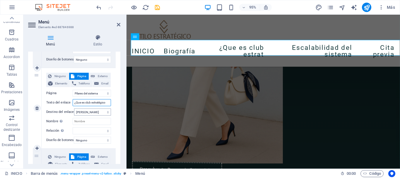
select select
type input "¿Que es"
select select
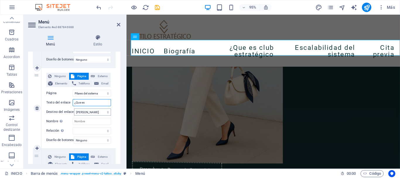
select select
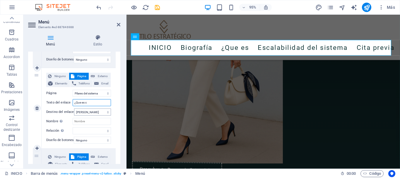
type input "¿Que es cl"
select select
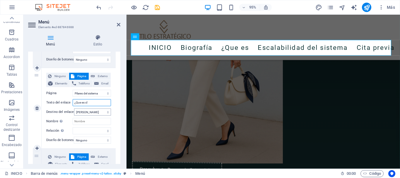
select select
type input "¿Que es club"
select select
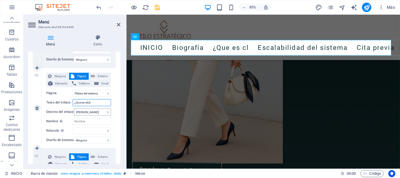
select select
type input "¿Que es club de estilo"
select select
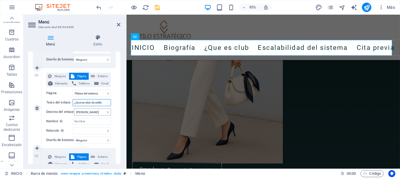
type input "¿Que es club de estilo"
select select
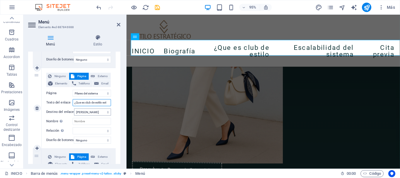
type input "¿Que es club de estilo estr"
select select
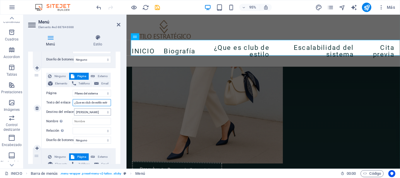
select select
type input "¿Que es club de estilo estrt"
select select
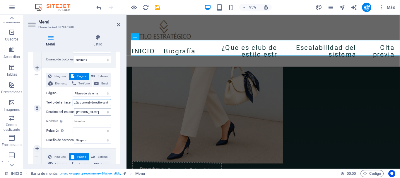
select select
type input "¿Que es club de estilo estrté"
select select
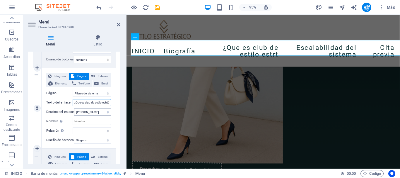
select select
type input "¿Que es club de estilo estr"
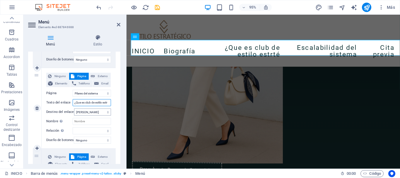
select select
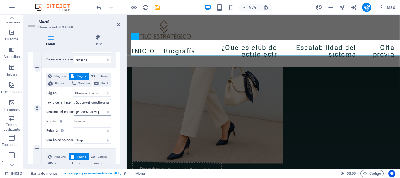
type input "¿Que es club de estilo estrat"
select select
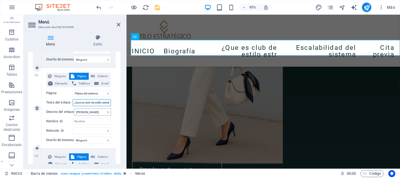
select select
type input "¿Que es club de estilo estraté"
select select
type input "¿Que es club de estilo estratég"
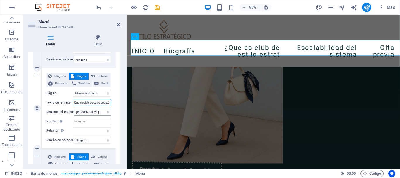
select select
type input "¿Que es club de estilo estratégico"
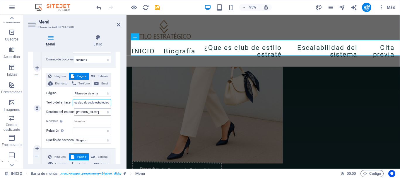
select select
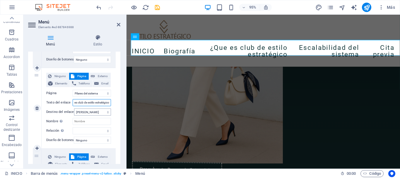
type input "¿Que es club de estilo estratégico?"
select select
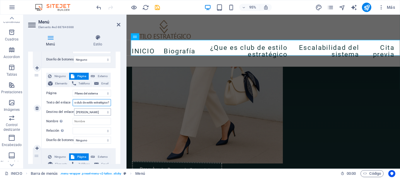
select select
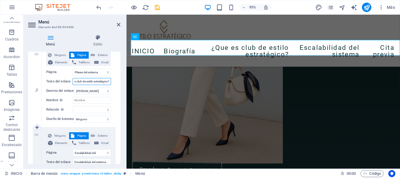
scroll to position [234, 0]
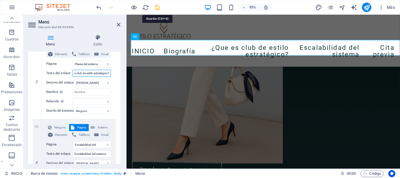
type input "¿Que es club de estilo estratégico?"
click at [159, 8] on icon "save" at bounding box center [157, 7] width 7 height 7
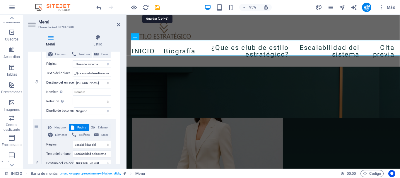
select select "px"
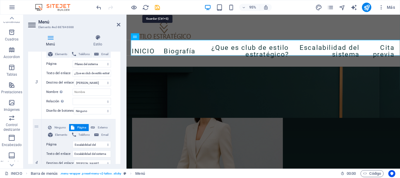
select select "pulse"
select select "s"
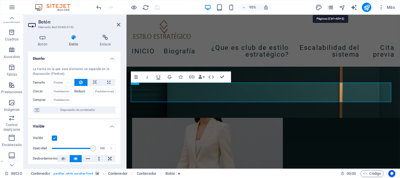
click at [329, 9] on icon "pages" at bounding box center [330, 7] width 7 height 7
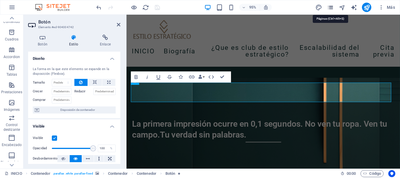
scroll to position [674, 0]
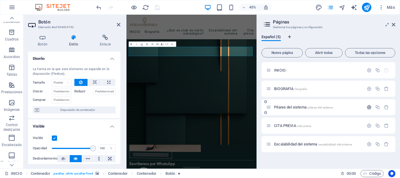
click at [369, 107] on icon "button" at bounding box center [369, 107] width 5 height 5
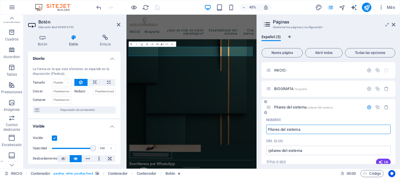
drag, startPoint x: 307, startPoint y: 128, endPoint x: 265, endPoint y: 131, distance: 41.7
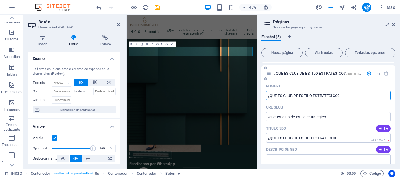
scroll to position [59, 0]
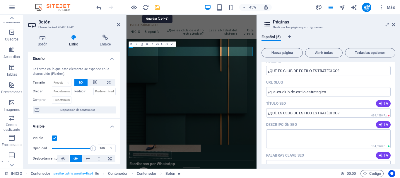
click at [157, 8] on icon "save" at bounding box center [157, 7] width 7 height 7
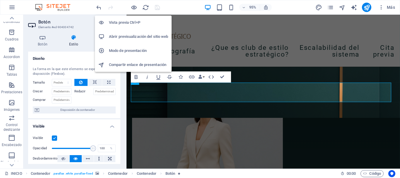
click at [131, 20] on h6 "Vista previa Ctrl+P" at bounding box center [138, 22] width 59 height 7
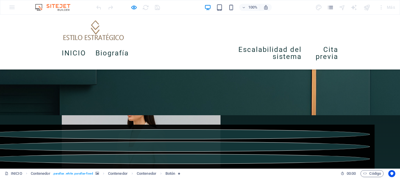
click at [184, 51] on link "¿Que es club de estilo estratégico?" at bounding box center [182, 52] width 89 height 23
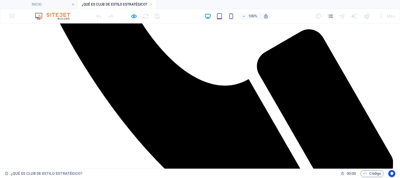
scroll to position [645, 0]
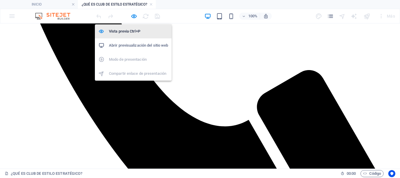
click at [128, 34] on h6 "Vista previa Ctrl+P" at bounding box center [138, 31] width 59 height 7
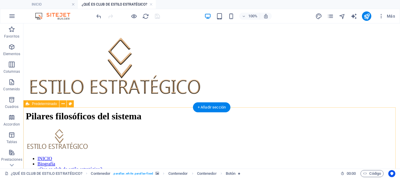
scroll to position [264, 0]
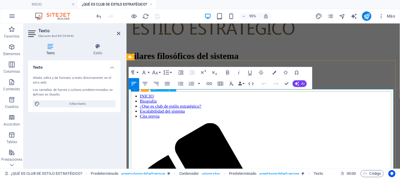
drag, startPoint x: 217, startPoint y: 114, endPoint x: 310, endPoint y: 115, distance: 92.3
drag, startPoint x: 325, startPoint y: 113, endPoint x: 216, endPoint y: 109, distance: 109.1
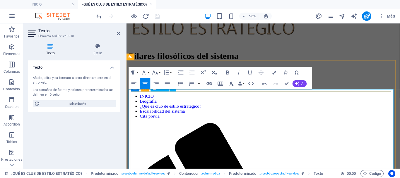
drag, startPoint x: 307, startPoint y: 112, endPoint x: 212, endPoint y: 107, distance: 95.7
click at [135, 70] on icon "button" at bounding box center [133, 72] width 7 height 7
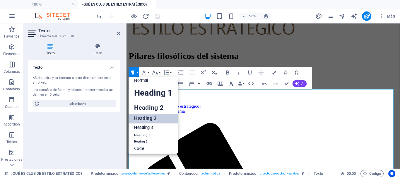
scroll to position [5, 0]
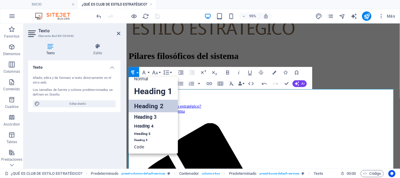
click at [155, 104] on link "Heading 2" at bounding box center [153, 106] width 49 height 13
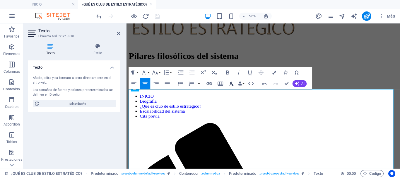
click at [232, 83] on icon "button" at bounding box center [232, 83] width 7 height 7
drag, startPoint x: 397, startPoint y: 139, endPoint x: 140, endPoint y: 129, distance: 257.6
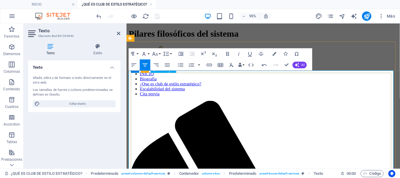
scroll to position [293, 0]
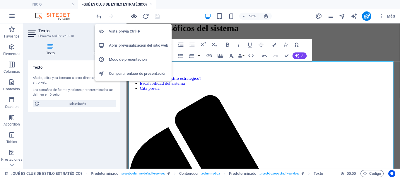
click at [134, 18] on icon "button" at bounding box center [134, 16] width 7 height 7
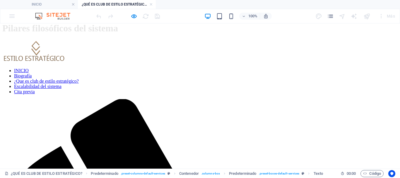
click at [29, 68] on link "INICIO" at bounding box center [21, 70] width 15 height 5
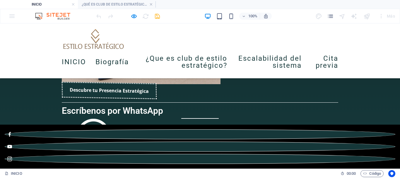
scroll to position [760, 0]
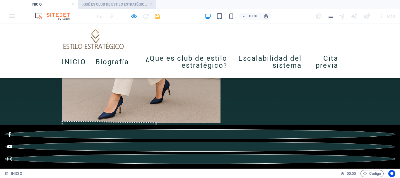
click at [123, 5] on h4 "¿QUÉ ES CLUB DE ESTILO ESTRATÉGICO?" at bounding box center [117, 4] width 78 height 6
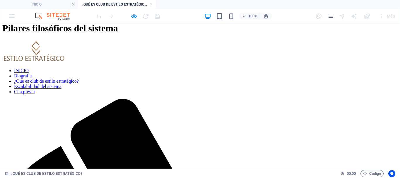
scroll to position [0, 0]
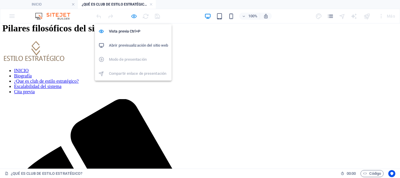
click at [132, 17] on icon "button" at bounding box center [134, 16] width 7 height 7
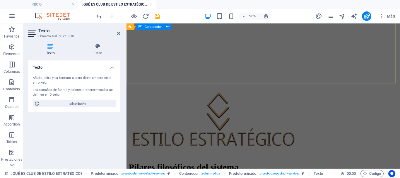
scroll to position [147, 0]
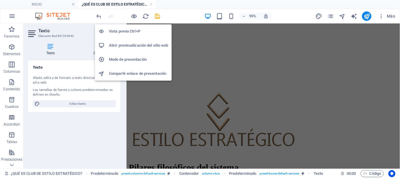
click at [128, 32] on h6 "Vista previa Ctrl+P" at bounding box center [138, 31] width 59 height 7
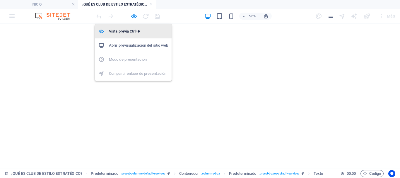
scroll to position [741, 0]
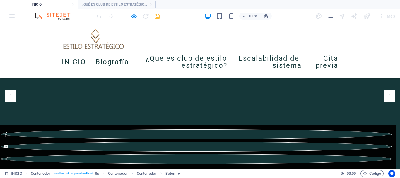
scroll to position [760, 0]
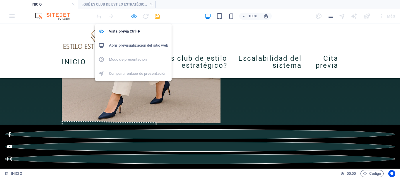
click at [134, 16] on icon "button" at bounding box center [134, 16] width 7 height 7
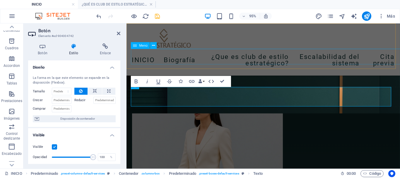
click at [182, 61] on nav "INICIO Biografía ¿Que es club de estilo estratégico? Escalabilidad del sistema …" at bounding box center [270, 61] width 277 height 23
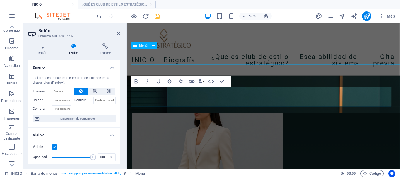
scroll to position [560, 0]
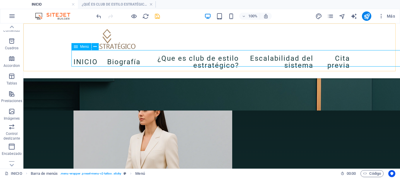
click at [175, 57] on nav "INICIO Biografía ¿Que es club de estilo estratégico? Escalabilidad del sistema …" at bounding box center [212, 61] width 277 height 23
drag, startPoint x: 175, startPoint y: 57, endPoint x: 74, endPoint y: 59, distance: 100.8
click at [175, 57] on nav "INICIO Biografía ¿Que es club de estilo estratégico? Escalabilidad del sistema …" at bounding box center [212, 61] width 277 height 23
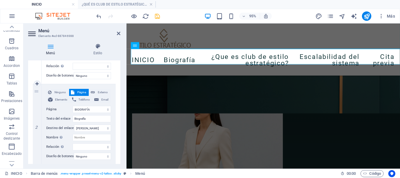
scroll to position [176, 0]
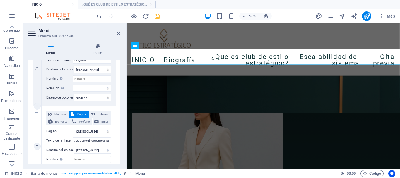
click at [98, 132] on select "INICIO BIOGRAFÍA ¿QUÉ ES CLUB DE ESTILO ESTRATÉGICO? CITA PREVIA Escalabilidad …" at bounding box center [92, 131] width 38 height 7
click at [96, 141] on input "¿Que es club de estilo estratégico?" at bounding box center [92, 140] width 38 height 7
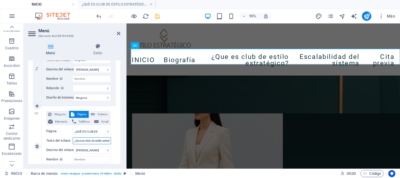
click at [96, 141] on input "¿Que es club de estilo estratégico?" at bounding box center [92, 140] width 38 height 7
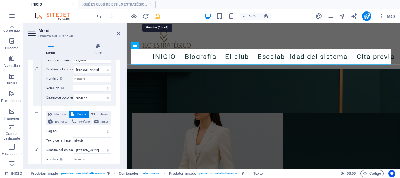
click at [157, 15] on icon "save" at bounding box center [157, 16] width 7 height 7
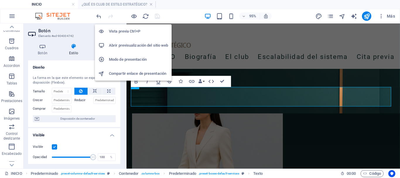
click at [132, 30] on h6 "Vista previa Ctrl+P" at bounding box center [138, 31] width 59 height 7
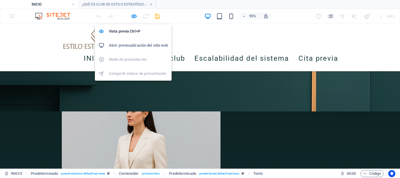
scroll to position [560, 0]
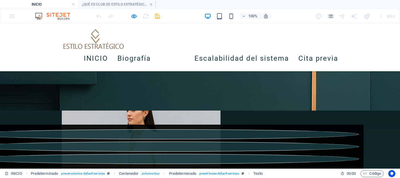
click at [171, 60] on link "El club" at bounding box center [172, 58] width 25 height 16
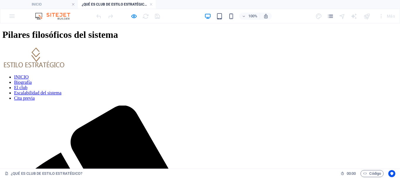
scroll to position [301, 0]
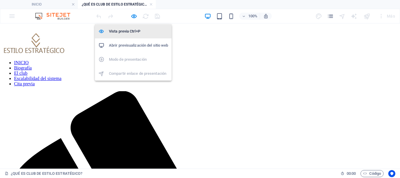
click at [130, 28] on h6 "Vista previa Ctrl+P" at bounding box center [138, 31] width 59 height 7
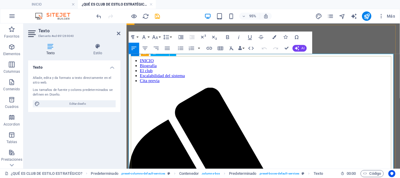
click at [144, 48] on icon "button" at bounding box center [145, 48] width 7 height 7
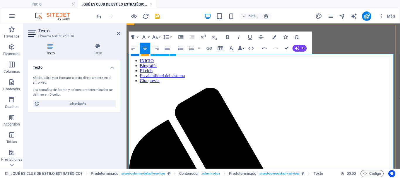
drag, startPoint x: 219, startPoint y: 113, endPoint x: 311, endPoint y: 143, distance: 96.9
drag, startPoint x: 221, startPoint y: 112, endPoint x: 318, endPoint y: 144, distance: 101.9
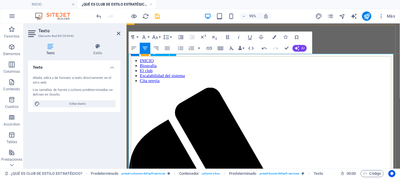
drag, startPoint x: 256, startPoint y: 113, endPoint x: 320, endPoint y: 156, distance: 76.5
drag, startPoint x: 259, startPoint y: 113, endPoint x: 305, endPoint y: 156, distance: 63.1
drag, startPoint x: 228, startPoint y: 121, endPoint x: 306, endPoint y: 170, distance: 91.9
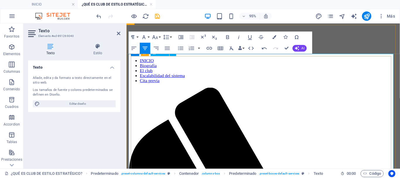
drag, startPoint x: 293, startPoint y: 145, endPoint x: 305, endPoint y: 168, distance: 26.1
drag, startPoint x: 275, startPoint y: 132, endPoint x: 299, endPoint y: 167, distance: 43.0
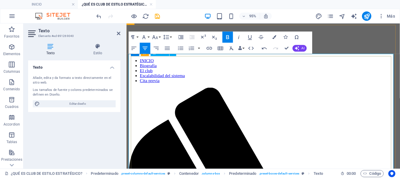
drag, startPoint x: 271, startPoint y: 127, endPoint x: 302, endPoint y: 172, distance: 55.1
drag, startPoint x: 266, startPoint y: 125, endPoint x: 298, endPoint y: 175, distance: 59.7
drag, startPoint x: 276, startPoint y: 134, endPoint x: 303, endPoint y: 164, distance: 40.2
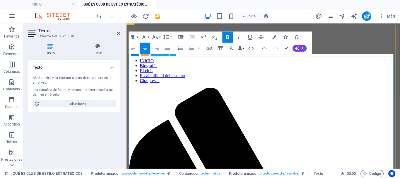
drag, startPoint x: 265, startPoint y: 123, endPoint x: 307, endPoint y: 174, distance: 65.4
drag, startPoint x: 266, startPoint y: 122, endPoint x: 302, endPoint y: 162, distance: 53.7
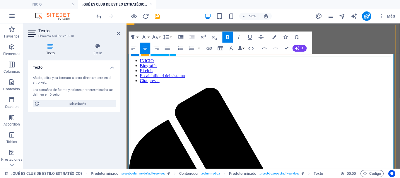
drag, startPoint x: 268, startPoint y: 122, endPoint x: 301, endPoint y: 175, distance: 62.5
drag, startPoint x: 263, startPoint y: 122, endPoint x: 300, endPoint y: 168, distance: 58.6
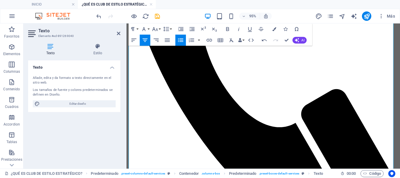
drag, startPoint x: 260, startPoint y: 136, endPoint x: 316, endPoint y: 186, distance: 74.5
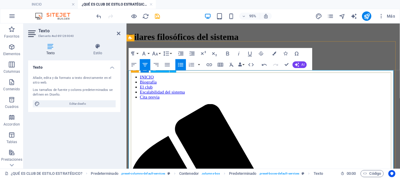
scroll to position [276, 0]
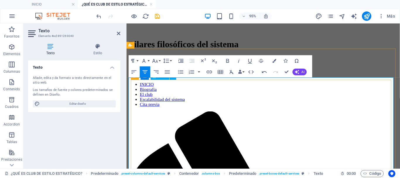
drag, startPoint x: 229, startPoint y: 151, endPoint x: 312, endPoint y: 170, distance: 85.3
drag, startPoint x: 234, startPoint y: 159, endPoint x: 317, endPoint y: 165, distance: 83.7
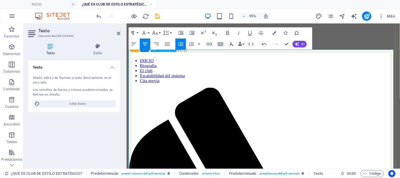
scroll to position [305, 0]
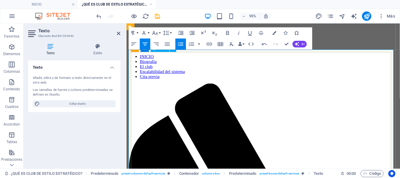
drag, startPoint x: 243, startPoint y: 128, endPoint x: 309, endPoint y: 176, distance: 82.1
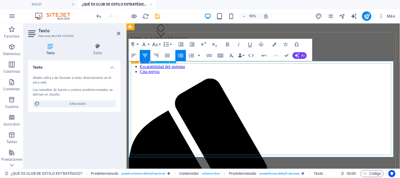
scroll to position [281, 0]
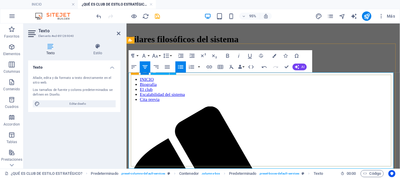
drag, startPoint x: 361, startPoint y: 125, endPoint x: 173, endPoint y: 126, distance: 187.6
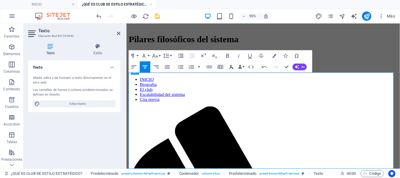
click at [234, 67] on icon "button" at bounding box center [232, 67] width 7 height 7
click at [132, 54] on icon "button" at bounding box center [132, 56] width 3 height 4
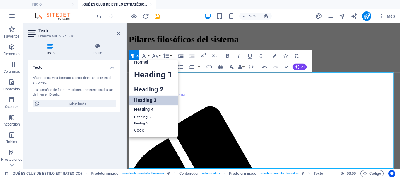
scroll to position [5, 0]
click at [143, 107] on link "Heading 4" at bounding box center [153, 109] width 49 height 9
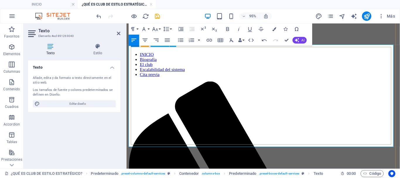
scroll to position [311, 0]
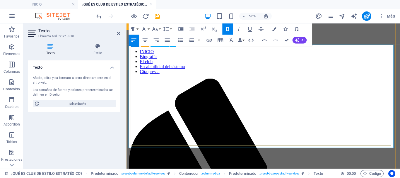
drag, startPoint x: 396, startPoint y: 113, endPoint x: 137, endPoint y: 104, distance: 259.0
click at [231, 41] on icon "button" at bounding box center [232, 40] width 7 height 7
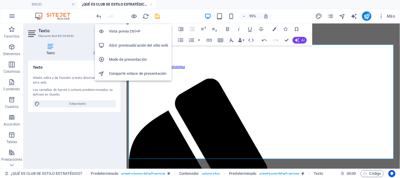
click at [128, 29] on h6 "Vista previa Ctrl+P" at bounding box center [138, 31] width 59 height 7
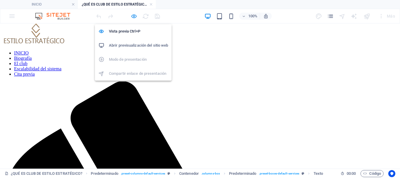
click at [133, 17] on icon "button" at bounding box center [134, 16] width 7 height 7
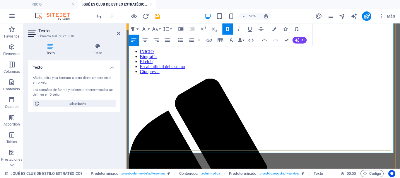
scroll to position [369, 0]
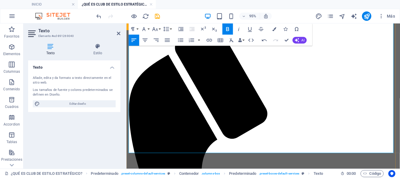
drag, startPoint x: 191, startPoint y: 128, endPoint x: 130, endPoint y: 81, distance: 76.2
drag, startPoint x: 182, startPoint y: 128, endPoint x: 131, endPoint y: 89, distance: 64.1
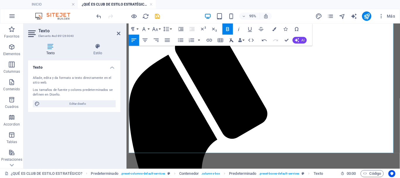
click at [233, 40] on icon "button" at bounding box center [232, 40] width 7 height 7
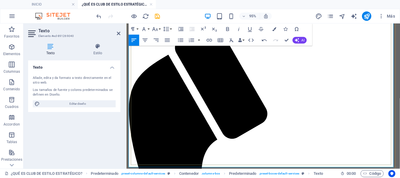
click at [119, 34] on icon at bounding box center [119, 33] width 4 height 5
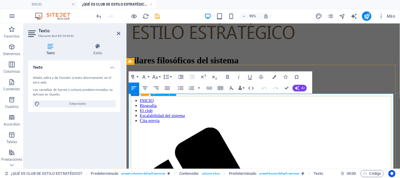
scroll to position [347, 0]
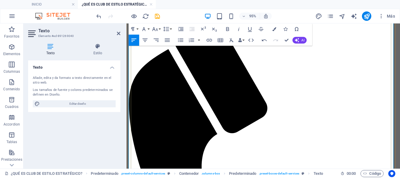
scroll to position [406, 0]
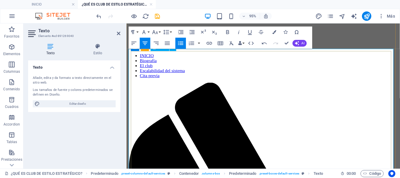
scroll to position [376, 0]
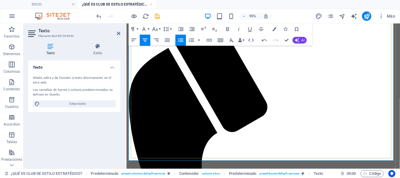
click at [133, 41] on icon "button" at bounding box center [134, 40] width 7 height 7
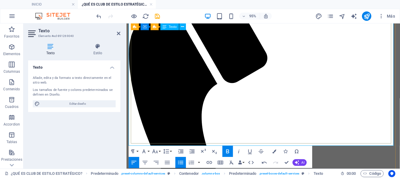
scroll to position [435, 0]
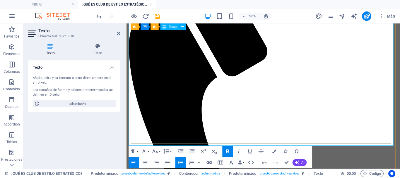
drag, startPoint x: 278, startPoint y: 133, endPoint x: 125, endPoint y: 89, distance: 159.4
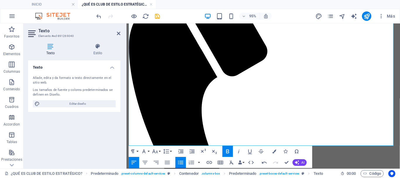
click at [232, 163] on icon "button" at bounding box center [232, 162] width 4 height 4
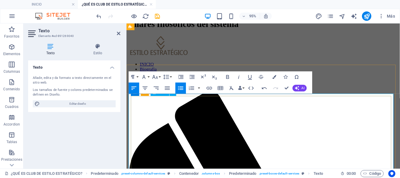
scroll to position [259, 0]
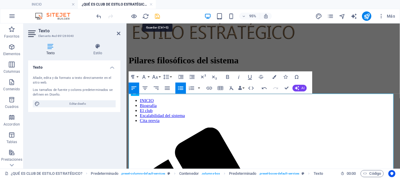
click at [158, 18] on icon "save" at bounding box center [157, 16] width 7 height 7
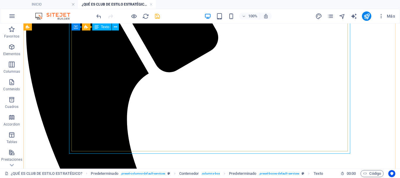
scroll to position [464, 0]
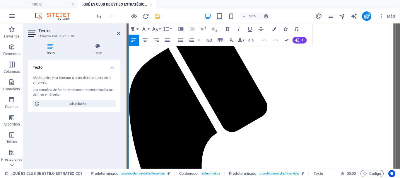
scroll to position [494, 0]
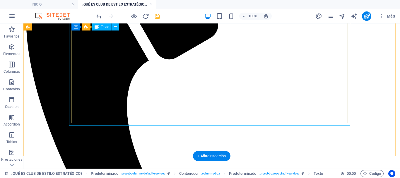
drag, startPoint x: 204, startPoint y: 108, endPoint x: 104, endPoint y: 112, distance: 99.5
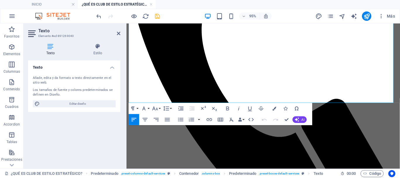
scroll to position [552, 0]
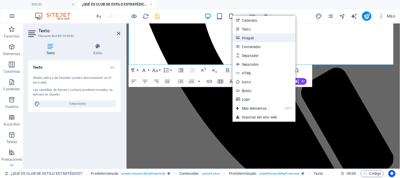
drag, startPoint x: 251, startPoint y: 37, endPoint x: 128, endPoint y: 42, distance: 122.6
click at [251, 37] on link "Imagen" at bounding box center [264, 37] width 63 height 9
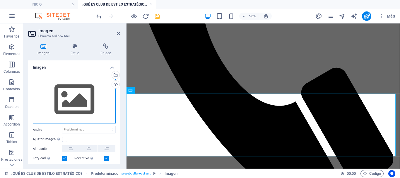
click at [83, 104] on div "Arrastra archivos aquí, haz clic para escoger archivos o selecciona archivos de…" at bounding box center [74, 100] width 83 height 48
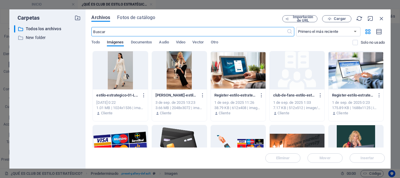
scroll to position [521, 0]
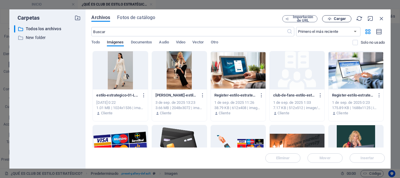
click at [336, 19] on span "Cargar" at bounding box center [340, 19] width 12 height 4
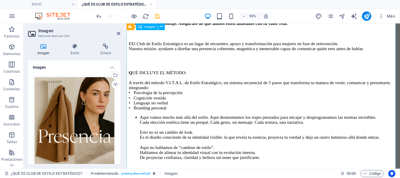
scroll to position [845, 0]
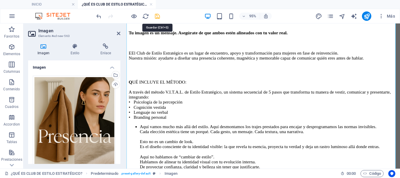
click at [159, 15] on icon "save" at bounding box center [157, 16] width 7 height 7
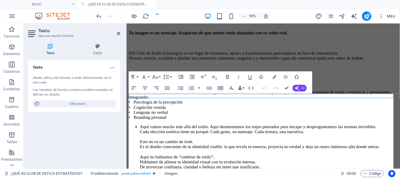
scroll to position [259, 0]
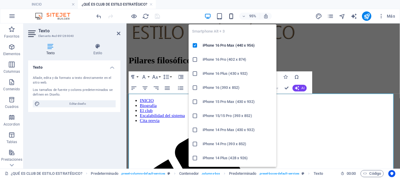
click at [230, 14] on icon "button" at bounding box center [231, 16] width 7 height 7
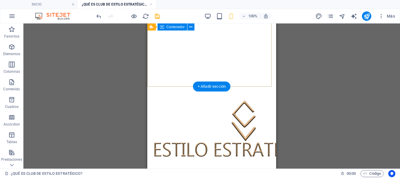
scroll to position [147, 0]
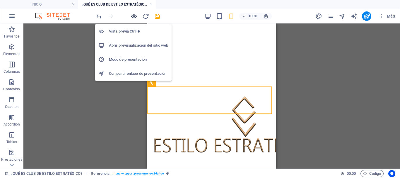
click at [136, 16] on icon "button" at bounding box center [134, 16] width 7 height 7
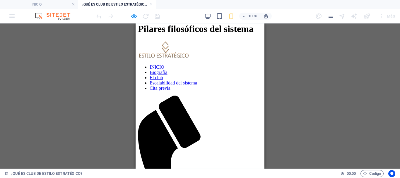
scroll to position [293, 0]
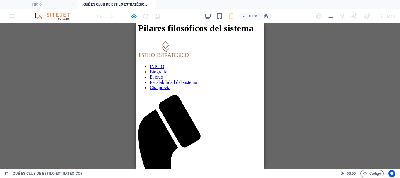
click at [169, 40] on img at bounding box center [164, 49] width 53 height 18
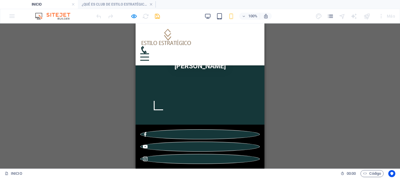
scroll to position [176, 0]
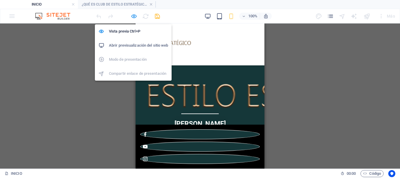
click at [133, 16] on icon "button" at bounding box center [134, 16] width 7 height 7
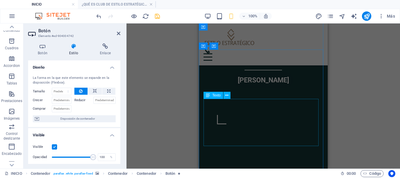
scroll to position [174, 0]
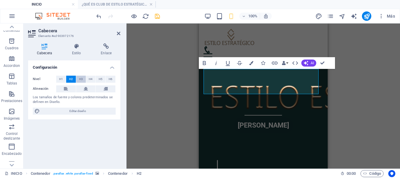
click at [81, 78] on span "H3" at bounding box center [81, 79] width 4 height 7
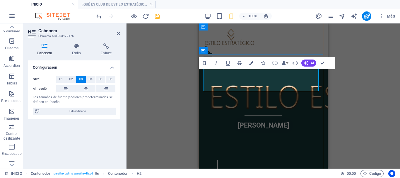
click at [91, 79] on span "H4" at bounding box center [91, 79] width 4 height 7
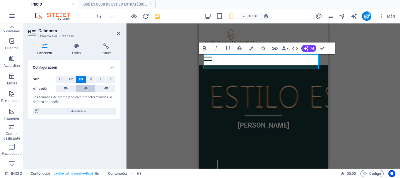
click at [86, 89] on icon at bounding box center [86, 88] width 4 height 7
click at [107, 88] on icon at bounding box center [106, 88] width 4 height 7
click at [86, 91] on icon at bounding box center [86, 88] width 4 height 7
click at [66, 89] on icon at bounding box center [66, 88] width 4 height 7
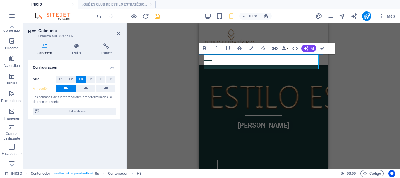
drag, startPoint x: 204, startPoint y: 65, endPoint x: 277, endPoint y: 67, distance: 73.0
click at [86, 87] on icon at bounding box center [86, 88] width 4 height 7
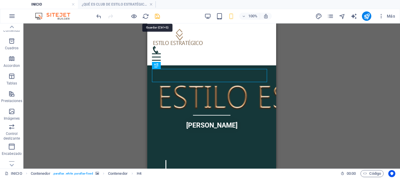
click at [159, 16] on icon "save" at bounding box center [157, 16] width 7 height 7
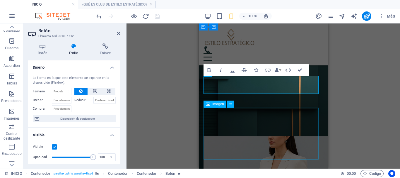
scroll to position [410, 0]
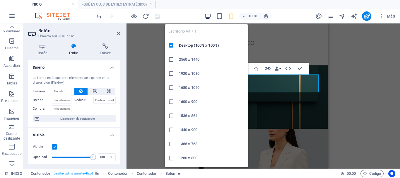
click at [209, 16] on icon "button" at bounding box center [208, 16] width 7 height 7
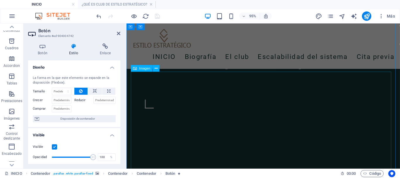
scroll to position [341, 0]
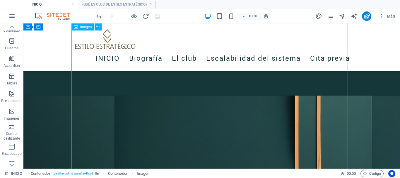
scroll to position [342, 0]
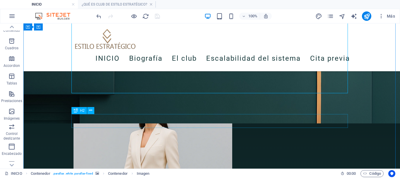
scroll to position [459, 0]
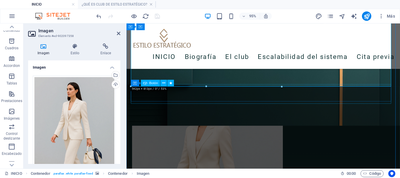
scroll to position [517, 0]
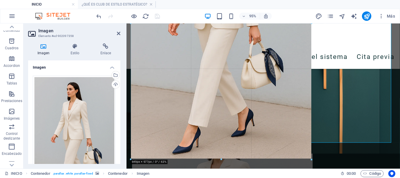
drag, startPoint x: 283, startPoint y: 113, endPoint x: 320, endPoint y: 127, distance: 40.0
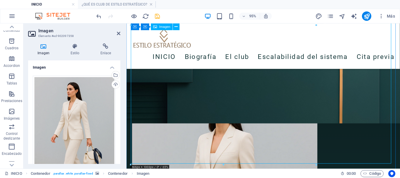
scroll to position [575, 0]
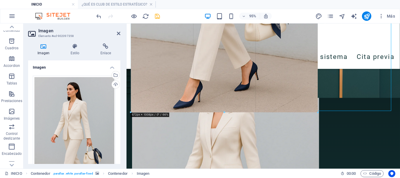
drag, startPoint x: 317, startPoint y: 111, endPoint x: 323, endPoint y: 114, distance: 6.2
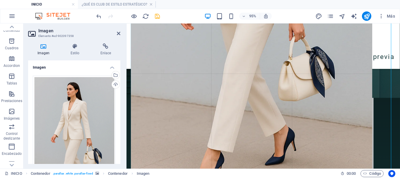
drag, startPoint x: 320, startPoint y: 116, endPoint x: 375, endPoint y: 142, distance: 60.7
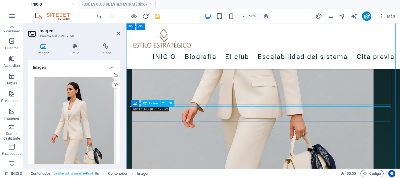
scroll to position [663, 0]
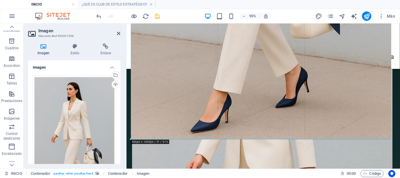
drag, startPoint x: 373, startPoint y: 111, endPoint x: 393, endPoint y: 128, distance: 26.0
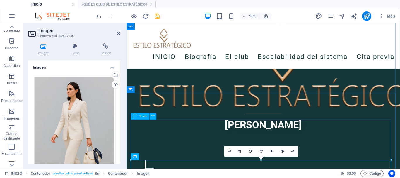
scroll to position [312, 0]
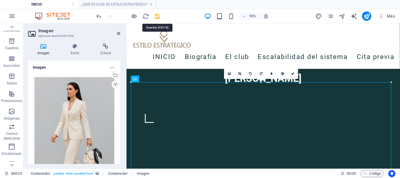
click at [157, 17] on icon "save" at bounding box center [157, 16] width 7 height 7
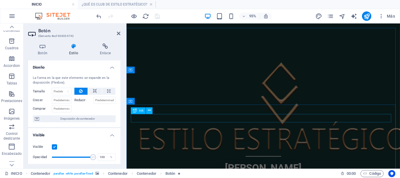
scroll to position [188, 0]
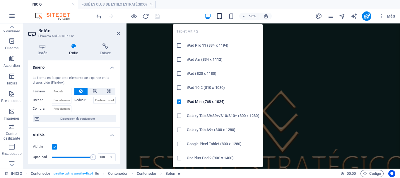
click at [219, 17] on icon "button" at bounding box center [219, 16] width 7 height 7
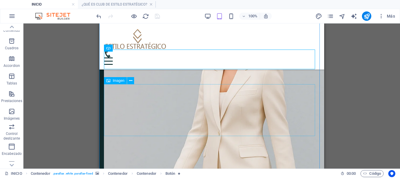
scroll to position [645, 0]
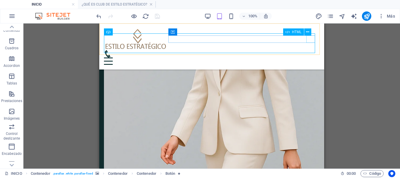
click at [310, 57] on div at bounding box center [212, 60] width 216 height 7
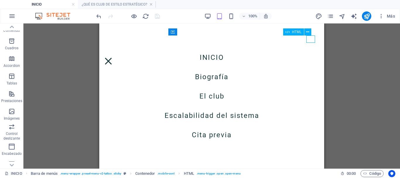
click at [113, 57] on div at bounding box center [108, 60] width 9 height 7
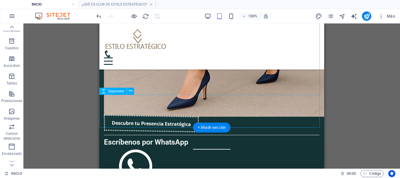
scroll to position [879, 0]
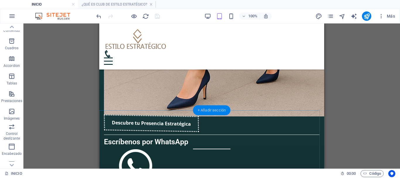
click at [201, 110] on div "+ Añadir sección" at bounding box center [212, 110] width 38 height 10
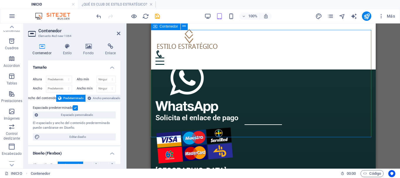
scroll to position [938, 0]
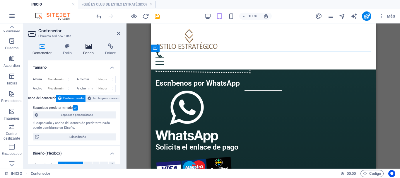
click at [90, 50] on h4 "Fondo" at bounding box center [90, 49] width 22 height 12
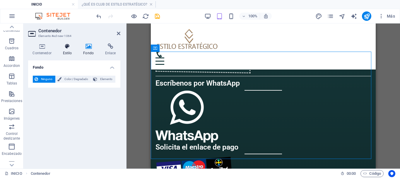
click at [62, 50] on h4 "Estilo" at bounding box center [68, 49] width 21 height 12
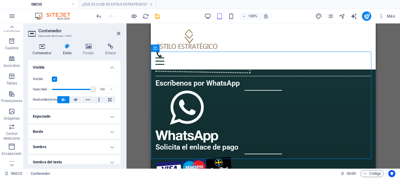
click at [43, 48] on icon at bounding box center [42, 46] width 28 height 6
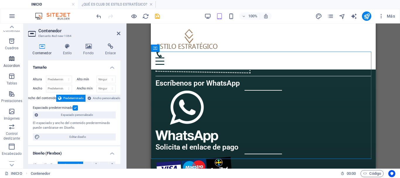
drag, startPoint x: 11, startPoint y: 47, endPoint x: 13, endPoint y: 62, distance: 15.7
click at [11, 47] on p "Cuadros" at bounding box center [12, 48] width 14 height 5
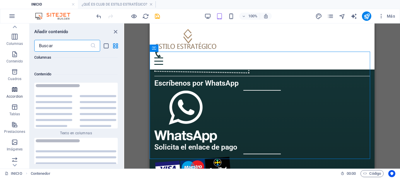
scroll to position [0, 0]
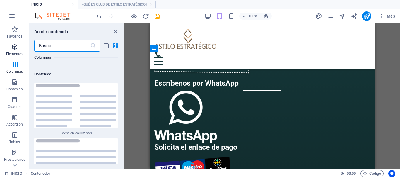
click at [14, 48] on icon "button" at bounding box center [14, 46] width 7 height 7
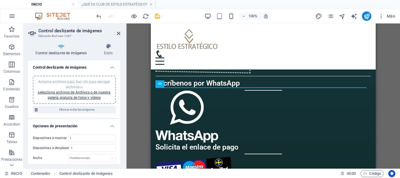
scroll to position [907, 0]
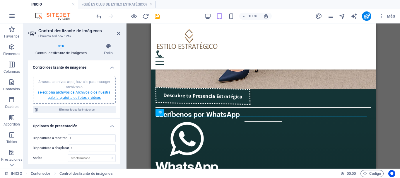
click at [89, 92] on link "selecciona archivos de Archivos o de nuestra galería gratuita de fotos y vídeos" at bounding box center [74, 94] width 73 height 9
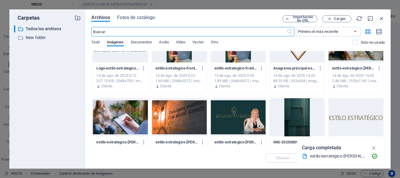
scroll to position [352, 0]
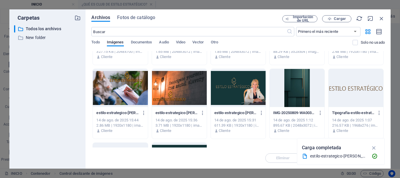
click at [115, 86] on div at bounding box center [120, 88] width 55 height 38
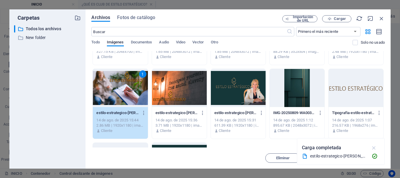
click at [372, 148] on icon "button" at bounding box center [374, 148] width 7 height 6
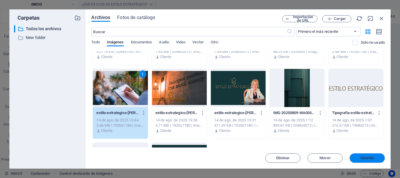
drag, startPoint x: 375, startPoint y: 158, endPoint x: 206, endPoint y: 129, distance: 171.3
click at [375, 158] on span "Insertar" at bounding box center [367, 158] width 30 height 4
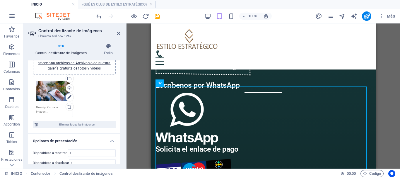
scroll to position [0, 0]
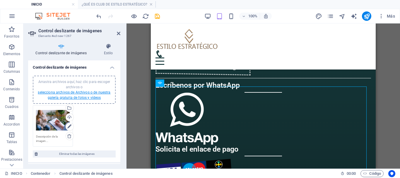
click at [85, 94] on link "selecciona archivos de Archivos o de nuestra galería gratuita de fotos y vídeos" at bounding box center [74, 94] width 73 height 9
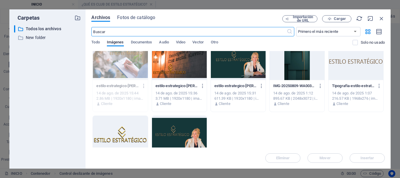
scroll to position [322, 0]
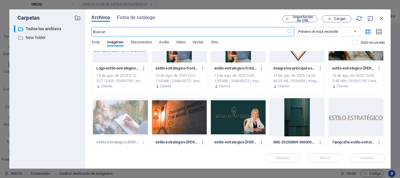
click at [177, 120] on div at bounding box center [179, 117] width 55 height 38
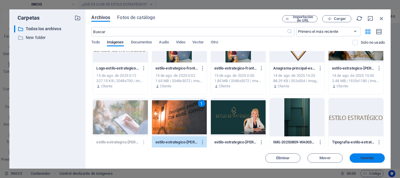
click at [373, 156] on span "Insertar" at bounding box center [368, 158] width 14 height 4
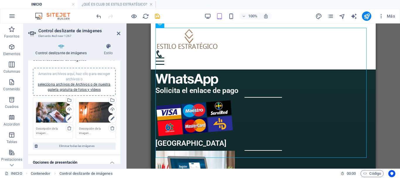
scroll to position [0, 0]
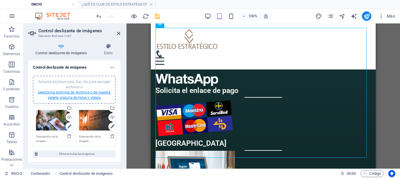
click at [104, 91] on link "selecciona archivos de Archivos o de nuestra galería gratuita de fotos y vídeos" at bounding box center [74, 94] width 73 height 9
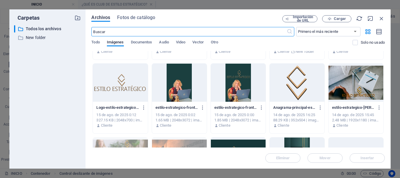
scroll to position [293, 0]
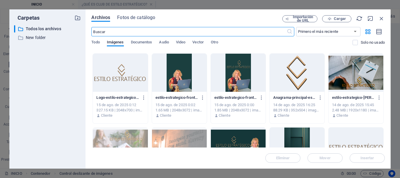
click at [353, 67] on div at bounding box center [356, 73] width 55 height 38
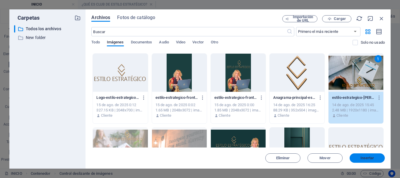
click at [366, 155] on button "Insertar" at bounding box center [367, 157] width 35 height 9
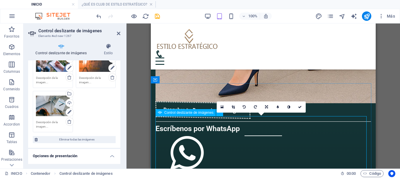
scroll to position [907, 0]
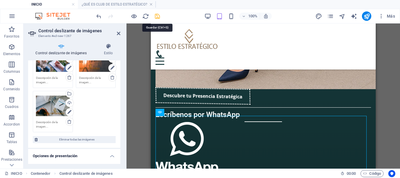
click at [157, 17] on icon "save" at bounding box center [157, 16] width 7 height 7
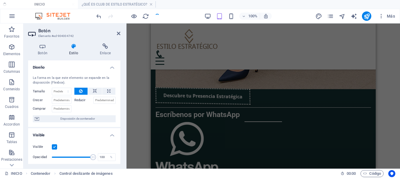
scroll to position [591, 0]
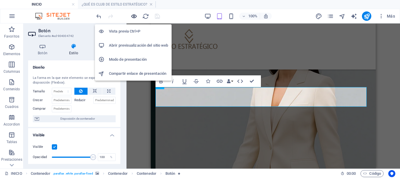
click at [133, 15] on icon "button" at bounding box center [134, 16] width 7 height 7
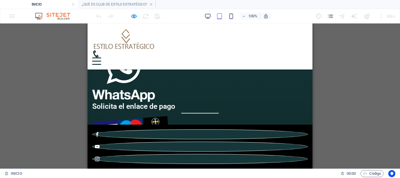
scroll to position [972, 0]
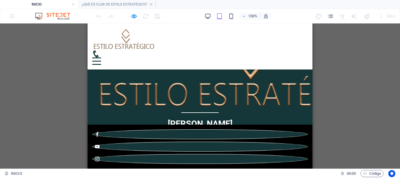
scroll to position [239, 0]
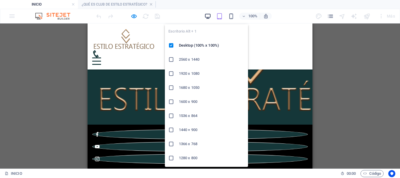
click at [208, 18] on icon "button" at bounding box center [208, 16] width 7 height 7
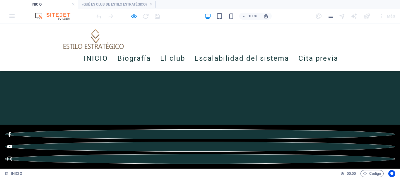
scroll to position [381, 0]
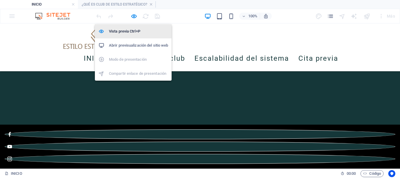
click at [130, 29] on h6 "Vista previa Ctrl+P" at bounding box center [138, 31] width 59 height 7
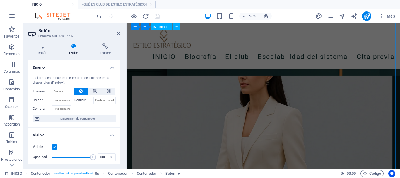
scroll to position [657, 0]
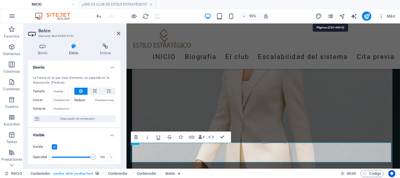
click at [332, 17] on icon "pages" at bounding box center [330, 16] width 7 height 7
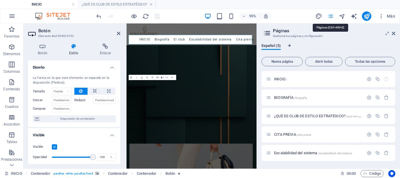
scroll to position [757, 0]
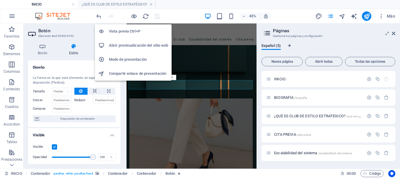
click at [133, 29] on h6 "Vista previa Ctrl+P" at bounding box center [138, 31] width 59 height 7
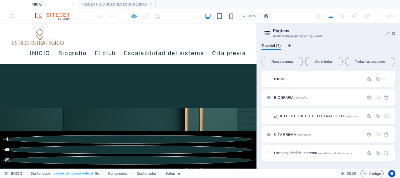
scroll to position [365, 0]
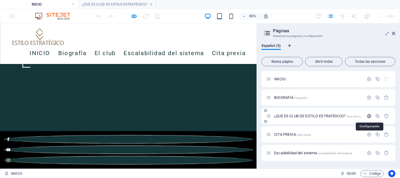
click at [370, 117] on icon "button" at bounding box center [369, 115] width 5 height 5
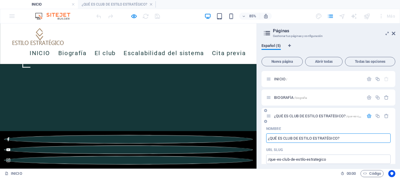
drag, startPoint x: 344, startPoint y: 138, endPoint x: 267, endPoint y: 138, distance: 76.8
click at [267, 138] on input "¿QUÉ ES CLUB DE ESTILO ESTRATÉGICO?" at bounding box center [328, 137] width 125 height 9
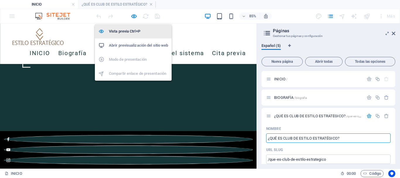
click at [132, 16] on icon "button" at bounding box center [134, 16] width 7 height 7
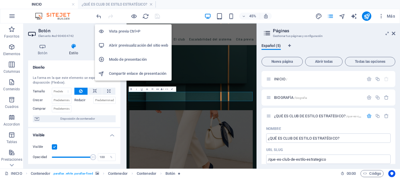
click at [132, 29] on h6 "Vista previa Ctrl+P" at bounding box center [138, 31] width 59 height 7
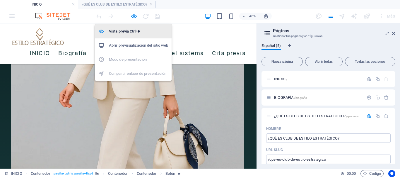
scroll to position [632, 0]
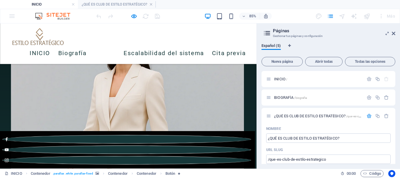
click at [122, 58] on link "El club" at bounding box center [123, 58] width 25 height 16
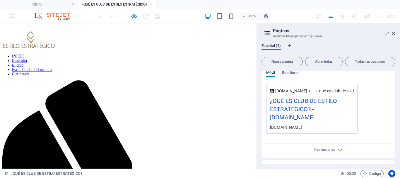
scroll to position [234, 0]
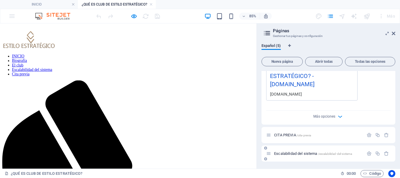
click at [270, 155] on icon at bounding box center [268, 153] width 5 height 5
click at [393, 33] on icon at bounding box center [394, 33] width 4 height 5
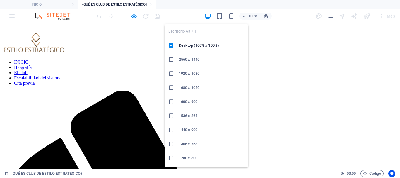
click at [208, 16] on icon "button" at bounding box center [208, 16] width 7 height 7
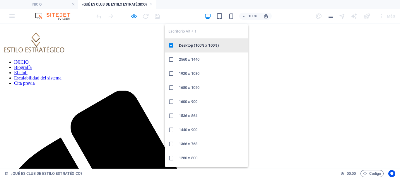
click at [189, 45] on h6 "Desktop (100% x 100%)" at bounding box center [212, 45] width 66 height 7
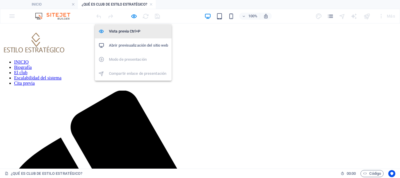
click at [128, 33] on h6 "Vista previa Ctrl+P" at bounding box center [138, 31] width 59 height 7
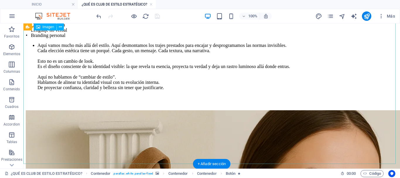
scroll to position [927, 0]
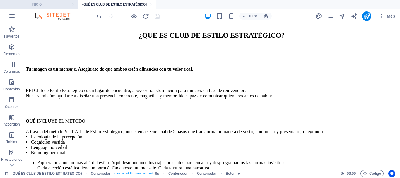
click at [46, 3] on h4 "INICIO" at bounding box center [39, 4] width 78 height 6
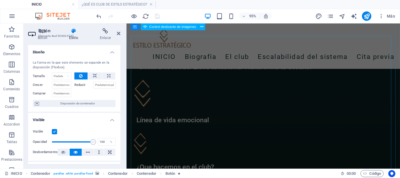
scroll to position [1101, 0]
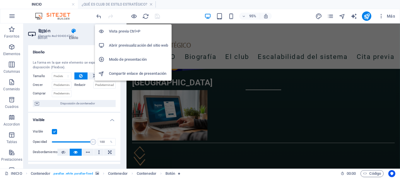
click at [131, 29] on h6 "Vista previa Ctrl+P" at bounding box center [138, 31] width 59 height 7
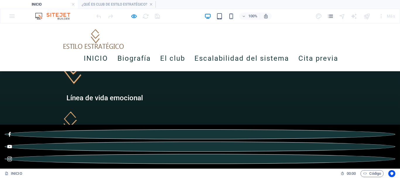
scroll to position [1129, 0]
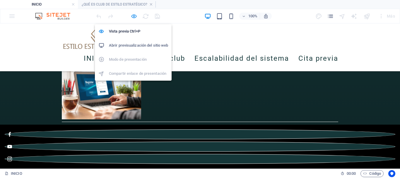
click at [134, 16] on icon "button" at bounding box center [134, 16] width 7 height 7
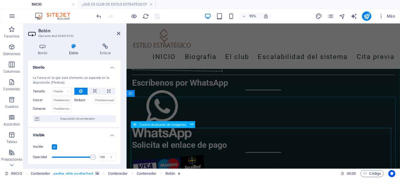
scroll to position [1068, 0]
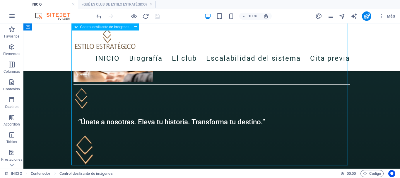
scroll to position [1156, 0]
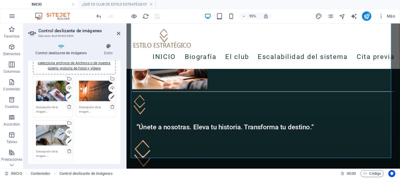
scroll to position [0, 0]
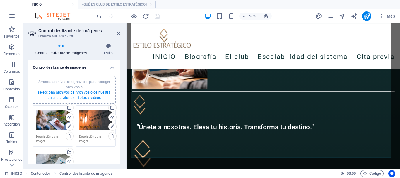
click at [95, 93] on link "selecciona archivos de Archivos o de nuestra galería gratuita de fotos y vídeos" at bounding box center [74, 94] width 73 height 9
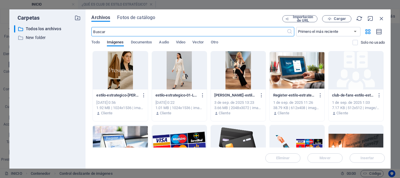
scroll to position [1256, 0]
click at [337, 19] on span "Cargar" at bounding box center [340, 19] width 12 height 4
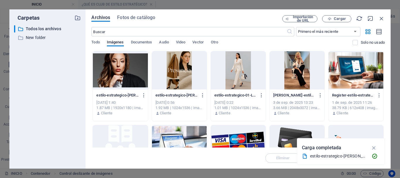
click at [135, 73] on div at bounding box center [120, 70] width 55 height 38
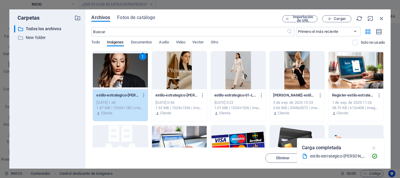
click at [375, 147] on icon "button" at bounding box center [374, 148] width 7 height 6
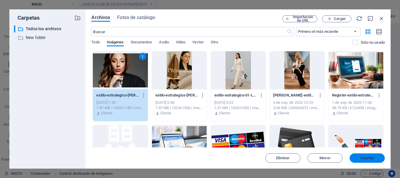
click at [370, 159] on span "Insertar" at bounding box center [368, 158] width 14 height 4
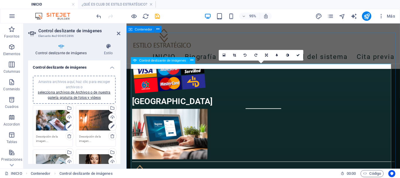
scroll to position [1110, 0]
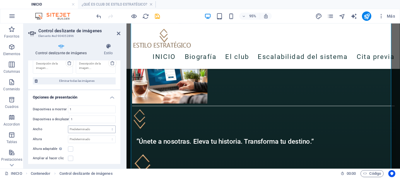
scroll to position [147, 0]
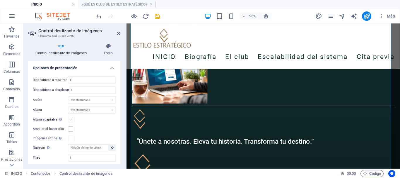
click at [70, 119] on label at bounding box center [70, 119] width 5 height 5
click at [0, 0] on input "Altura adaptable Ajustar automáticamente el alto para controles deslizantes de …" at bounding box center [0, 0] width 0 height 0
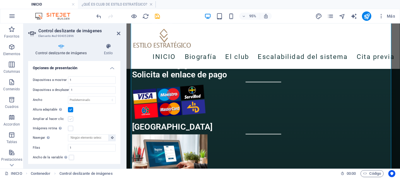
scroll to position [1136, 0]
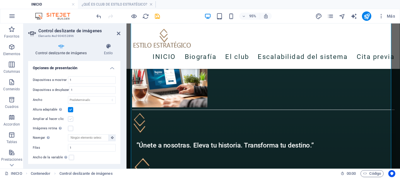
click at [71, 120] on label at bounding box center [70, 118] width 5 height 5
click at [0, 0] on input "Ampliar al hacer clic" at bounding box center [0, 0] width 0 height 0
click at [69, 130] on label at bounding box center [70, 128] width 5 height 5
click at [0, 0] on input "Imágenes retina Automáticamente cargar tamaños optimizados de smartphone e imag…" at bounding box center [0, 0] width 0 height 0
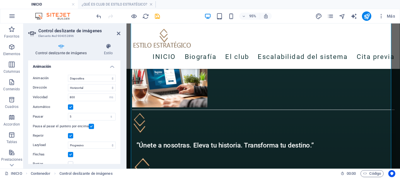
scroll to position [264, 0]
click at [78, 115] on input "5" at bounding box center [91, 116] width 47 height 7
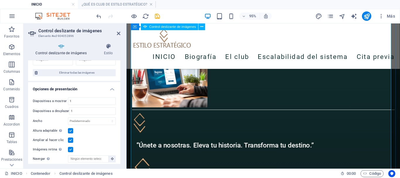
scroll to position [125, 0]
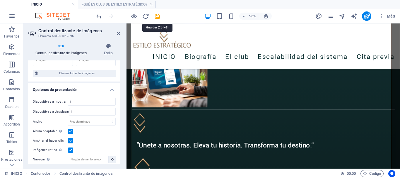
click at [157, 16] on icon "save" at bounding box center [157, 16] width 7 height 7
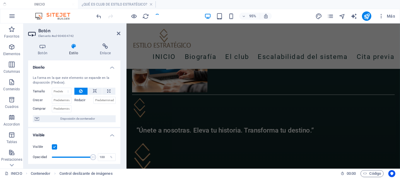
scroll to position [716, 0]
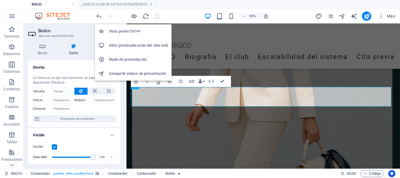
click at [128, 29] on h6 "Vista previa Ctrl+P" at bounding box center [138, 31] width 59 height 7
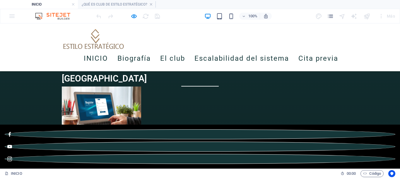
scroll to position [1127, 0]
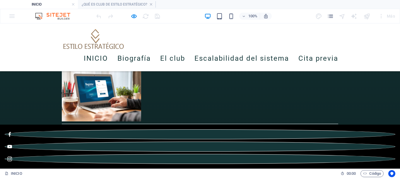
scroll to position [1128, 0]
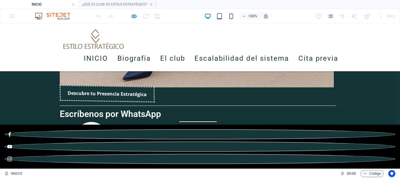
scroll to position [1128, 0]
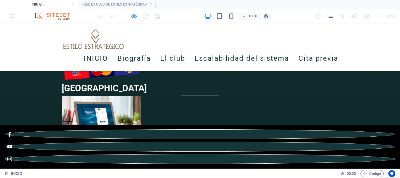
scroll to position [1099, 0]
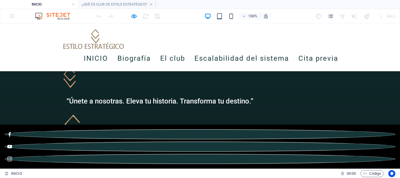
scroll to position [1128, 0]
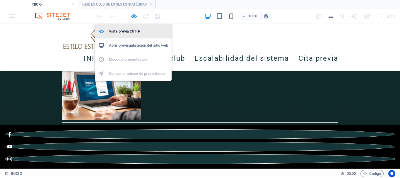
click at [131, 29] on h6 "Vista previa Ctrl+P" at bounding box center [138, 31] width 59 height 7
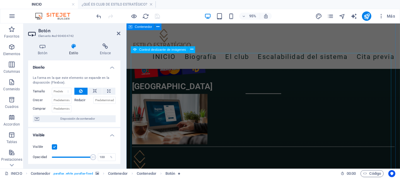
scroll to position [1155, 0]
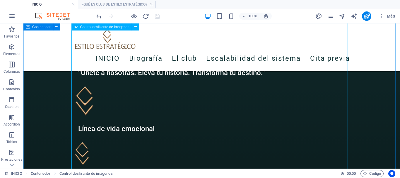
scroll to position [1128, 0]
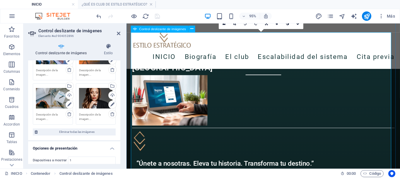
scroll to position [1119, 0]
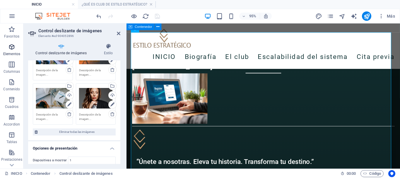
click at [10, 46] on icon "button" at bounding box center [11, 46] width 7 height 7
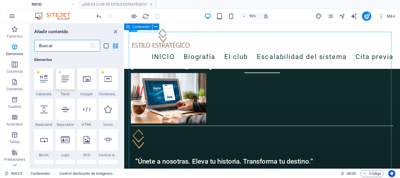
scroll to position [1119, 0]
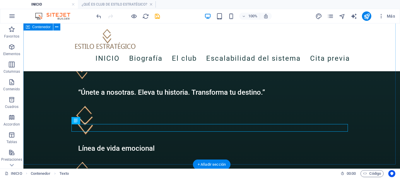
scroll to position [1196, 0]
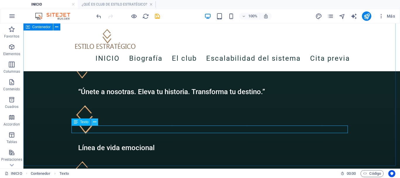
click at [96, 122] on icon at bounding box center [94, 122] width 3 height 6
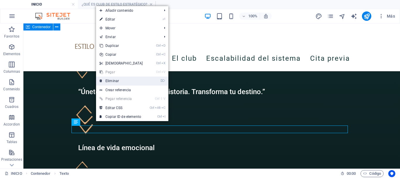
click at [111, 80] on link "⌦ Eliminar" at bounding box center [121, 81] width 50 height 9
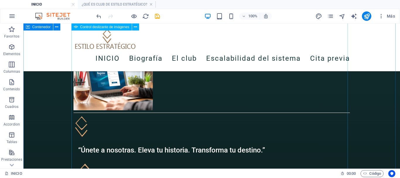
scroll to position [1138, 0]
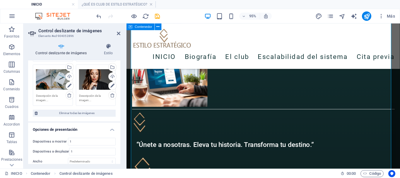
scroll to position [88, 0]
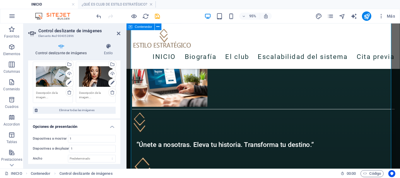
click at [109, 126] on h4 "Opciones de presentación" at bounding box center [74, 125] width 92 height 11
click at [109, 126] on h4 "Opciones de presentación" at bounding box center [74, 127] width 92 height 14
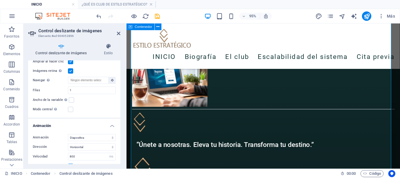
scroll to position [205, 0]
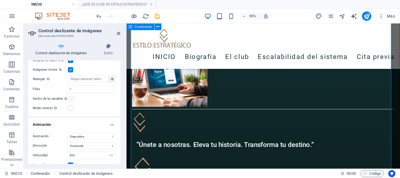
click at [70, 99] on label at bounding box center [71, 98] width 5 height 5
click at [0, 0] on input "Ancho de la variable Ajusta automáticamente el ancho de la diapositiva visible." at bounding box center [0, 0] width 0 height 0
click at [72, 107] on label at bounding box center [70, 108] width 5 height 5
click at [0, 0] on input "Modo central Permite la visualización centralizada con diapositiva anterior/sig…" at bounding box center [0, 0] width 0 height 0
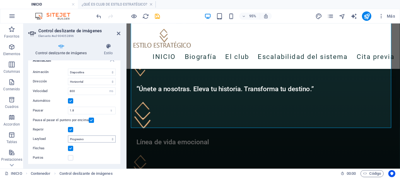
scroll to position [281, 0]
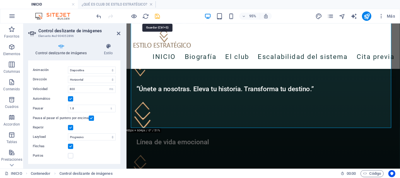
click at [157, 16] on icon "save" at bounding box center [157, 16] width 7 height 7
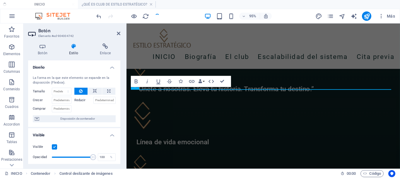
scroll to position [716, 0]
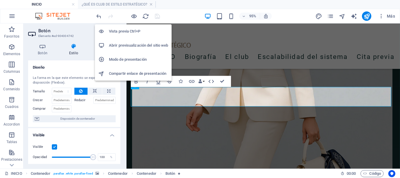
click at [131, 31] on h6 "Vista previa Ctrl+P" at bounding box center [138, 31] width 59 height 7
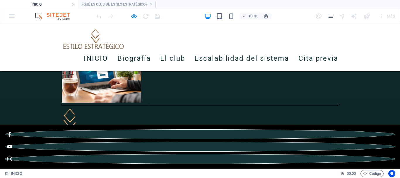
scroll to position [1156, 0]
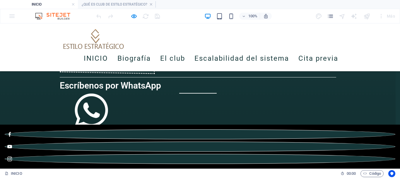
scroll to position [1157, 0]
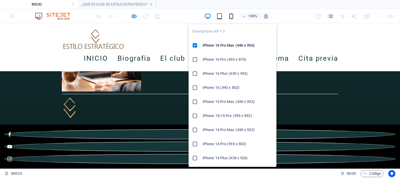
click at [233, 19] on icon "button" at bounding box center [231, 16] width 7 height 7
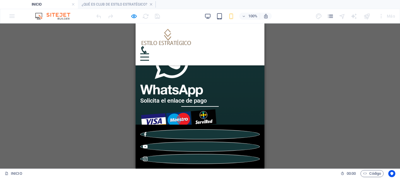
scroll to position [850, 0]
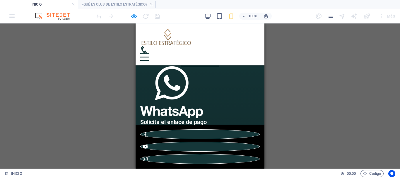
scroll to position [909, 0]
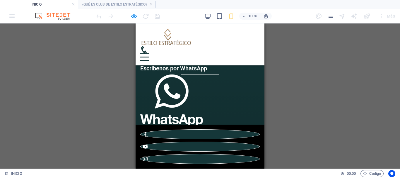
scroll to position [879, 0]
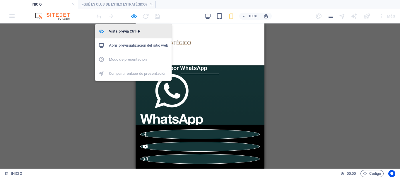
click at [132, 30] on h6 "Vista previa Ctrl+P" at bounding box center [138, 31] width 59 height 7
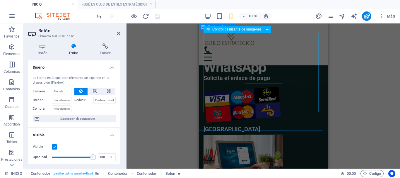
scroll to position [895, 0]
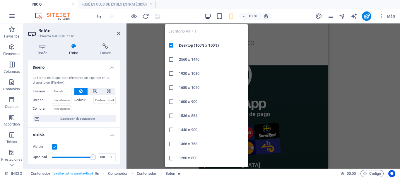
click at [210, 18] on icon "button" at bounding box center [208, 16] width 7 height 7
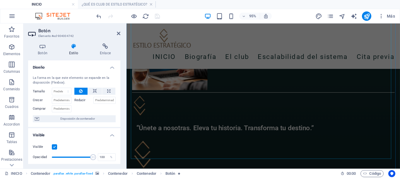
scroll to position [1162, 0]
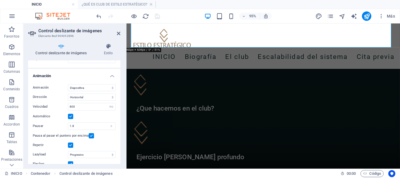
scroll to position [281, 0]
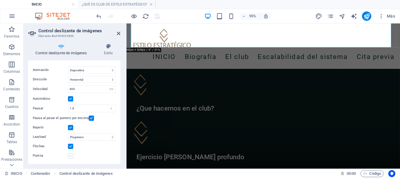
click at [71, 157] on label at bounding box center [70, 155] width 5 height 5
click at [0, 0] on input "Puntos" at bounding box center [0, 0] width 0 height 0
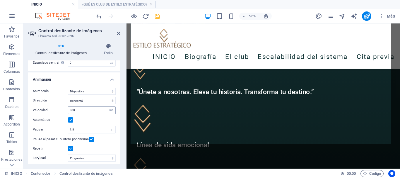
scroll to position [252, 0]
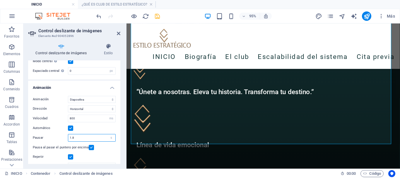
click at [82, 136] on input "1.8" at bounding box center [91, 137] width 47 height 7
click at [157, 16] on icon "save" at bounding box center [157, 16] width 7 height 7
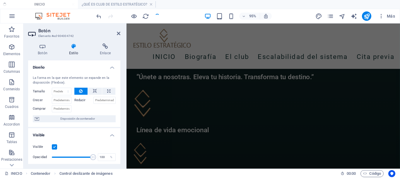
scroll to position [716, 0]
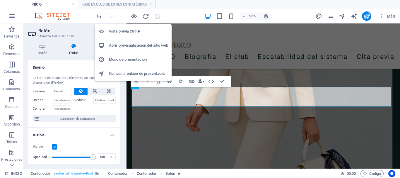
click at [128, 29] on h6 "Vista previa Ctrl+P" at bounding box center [138, 31] width 59 height 7
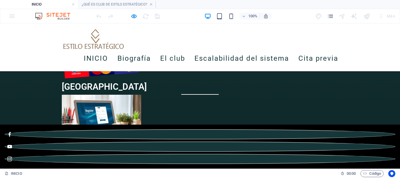
scroll to position [1156, 0]
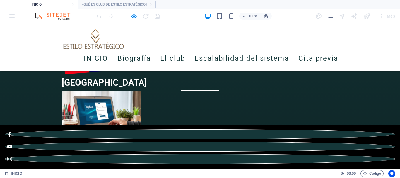
scroll to position [1098, 0]
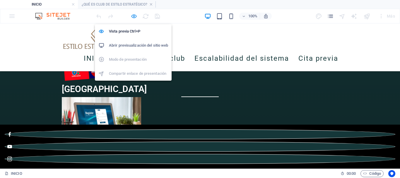
click at [135, 17] on icon "button" at bounding box center [134, 16] width 7 height 7
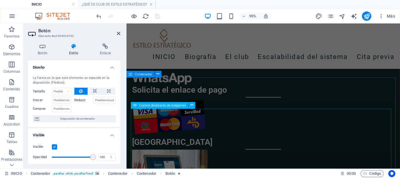
scroll to position [1126, 0]
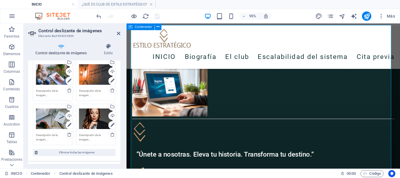
scroll to position [117, 0]
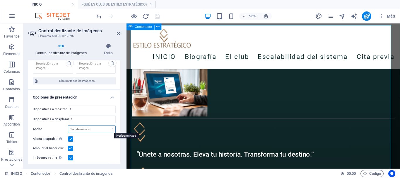
click at [86, 127] on select "Predeterminado px % rem em vw vh" at bounding box center [91, 129] width 47 height 7
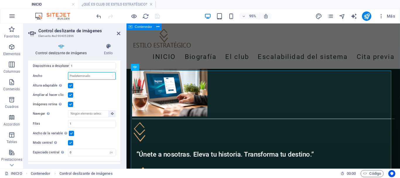
scroll to position [1078, 0]
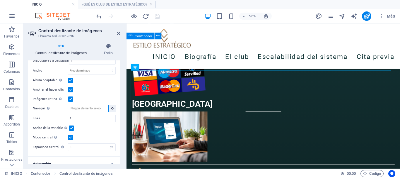
click at [100, 110] on input "Navegar Selecciona otro control deslizante que debería ser navegado por este" at bounding box center [88, 108] width 41 height 7
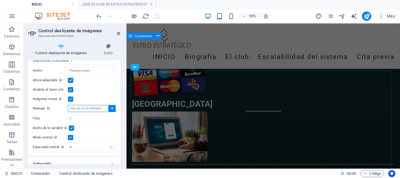
click at [100, 110] on input "Navegar Selecciona otro control deslizante que debería ser navegado por este" at bounding box center [88, 108] width 41 height 7
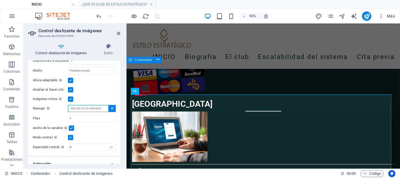
scroll to position [1031, 0]
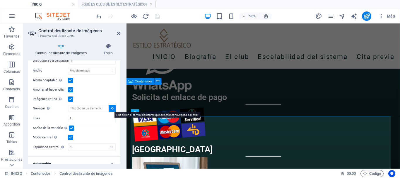
click at [111, 108] on icon at bounding box center [112, 108] width 3 height 3
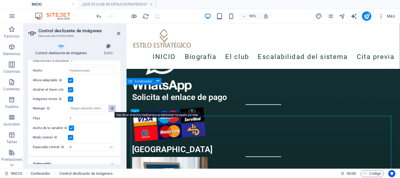
click at [111, 108] on icon at bounding box center [112, 108] width 3 height 3
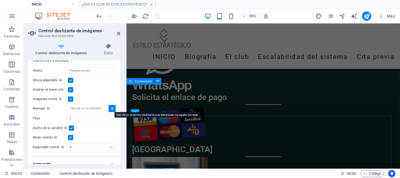
click at [111, 108] on icon at bounding box center [112, 108] width 3 height 3
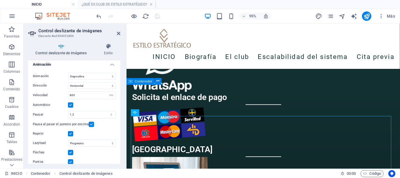
scroll to position [281, 0]
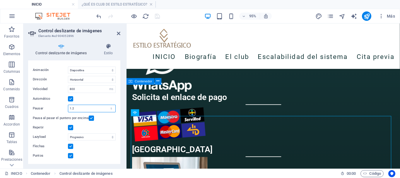
click at [81, 106] on input "1.2" at bounding box center [91, 108] width 47 height 7
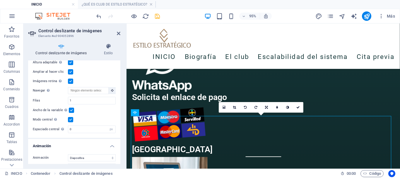
scroll to position [193, 0]
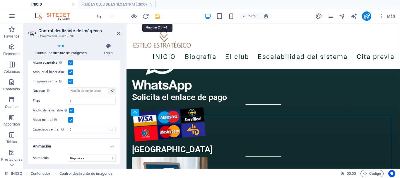
click at [157, 18] on icon "save" at bounding box center [157, 16] width 7 height 7
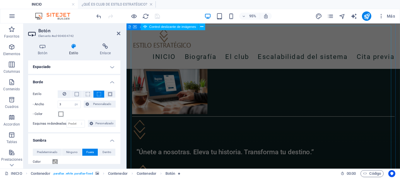
scroll to position [1126, 0]
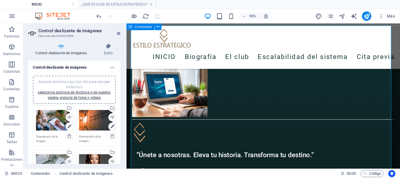
scroll to position [59, 0]
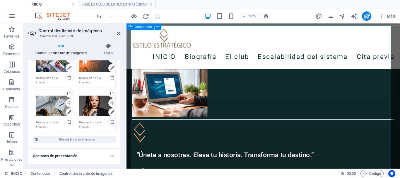
click at [110, 121] on icon at bounding box center [112, 121] width 5 height 5
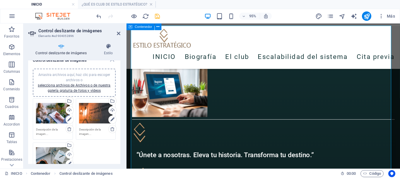
scroll to position [0, 0]
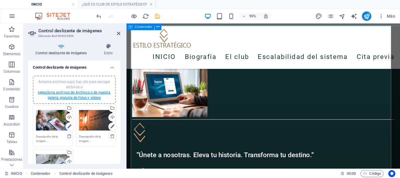
click at [85, 92] on link "selecciona archivos de Archivos o de nuestra galería gratuita de fotos y vídeos" at bounding box center [74, 94] width 73 height 9
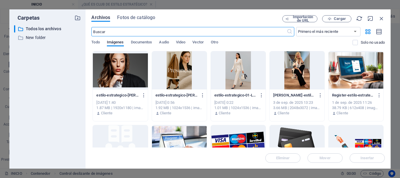
scroll to position [1226, 0]
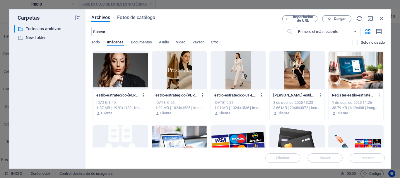
click at [137, 67] on div at bounding box center [120, 70] width 55 height 38
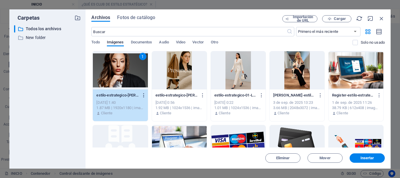
click at [142, 95] on icon "button" at bounding box center [144, 95] width 6 height 5
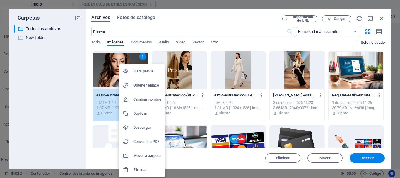
click at [134, 171] on h6 "Eliminar" at bounding box center [147, 169] width 28 height 7
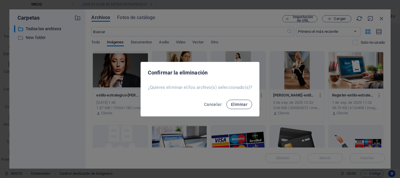
click at [236, 107] on button "Eliminar" at bounding box center [240, 104] width 26 height 9
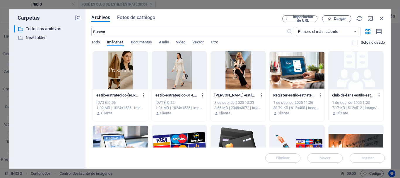
click at [340, 20] on span "Cargar" at bounding box center [340, 19] width 12 height 4
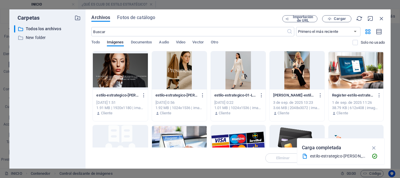
click at [123, 62] on div at bounding box center [120, 70] width 55 height 38
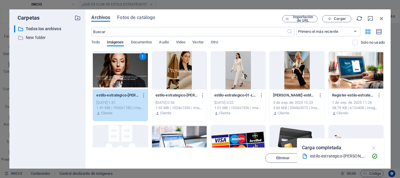
click at [372, 147] on icon "button" at bounding box center [374, 148] width 7 height 6
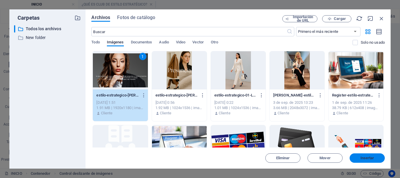
drag, startPoint x: 366, startPoint y: 159, endPoint x: 198, endPoint y: 109, distance: 175.8
click at [366, 159] on span "Insertar" at bounding box center [368, 158] width 14 height 4
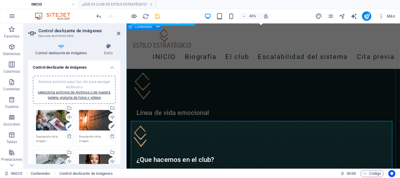
scroll to position [1126, 0]
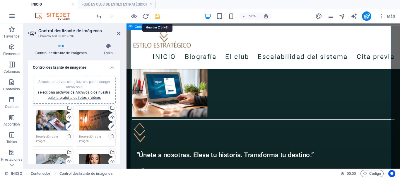
click at [157, 19] on icon "save" at bounding box center [157, 16] width 7 height 7
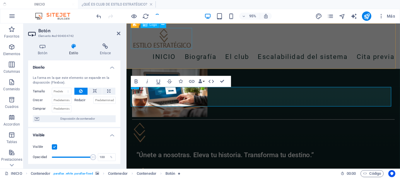
scroll to position [716, 0]
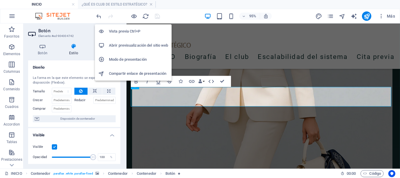
click at [128, 31] on h6 "Vista previa Ctrl+P" at bounding box center [138, 31] width 59 height 7
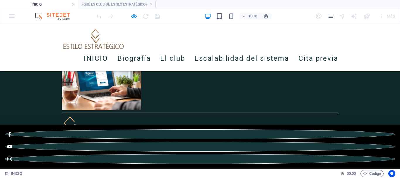
scroll to position [1138, 0]
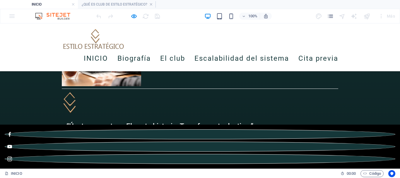
scroll to position [1216, 0]
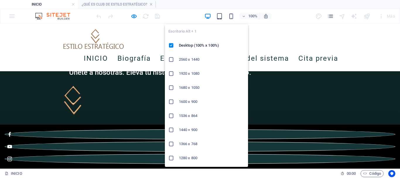
click at [208, 16] on icon "button" at bounding box center [208, 16] width 7 height 7
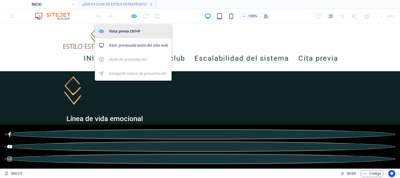
drag, startPoint x: 125, startPoint y: 32, endPoint x: 74, endPoint y: 118, distance: 100.0
click at [125, 32] on h6 "Vista previa Ctrl+P" at bounding box center [138, 31] width 59 height 7
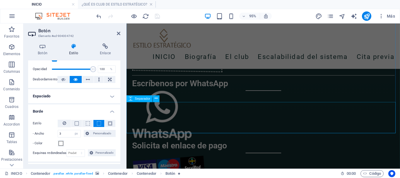
scroll to position [1068, 0]
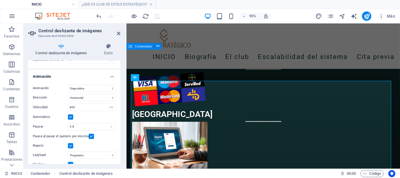
scroll to position [264, 0]
click at [85, 125] on input "0.8" at bounding box center [91, 126] width 47 height 7
click at [158, 18] on icon "save" at bounding box center [157, 16] width 7 height 7
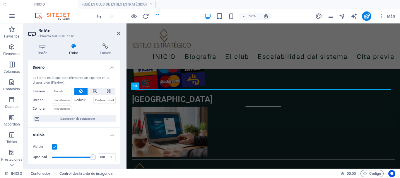
scroll to position [716, 0]
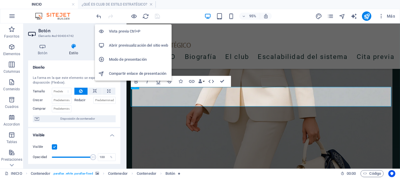
click at [130, 28] on h6 "Vista previa Ctrl+P" at bounding box center [138, 31] width 59 height 7
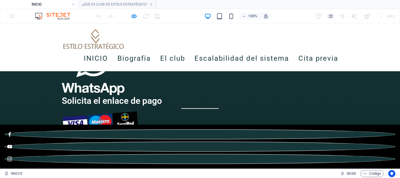
scroll to position [1068, 0]
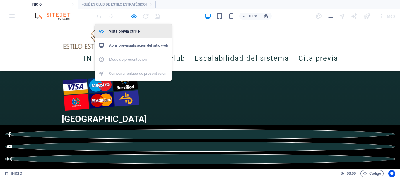
click at [128, 33] on h6 "Vista previa Ctrl+P" at bounding box center [138, 31] width 59 height 7
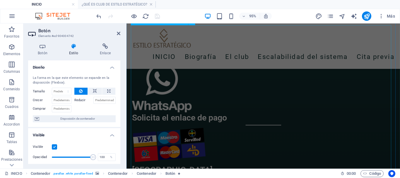
scroll to position [1126, 0]
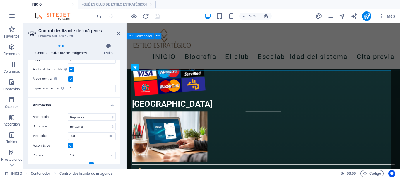
scroll to position [264, 0]
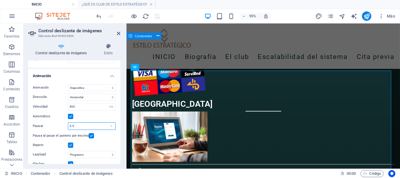
drag, startPoint x: 77, startPoint y: 125, endPoint x: 66, endPoint y: 126, distance: 11.5
click at [66, 126] on div "Pausar 0.9 s ms" at bounding box center [74, 126] width 83 height 8
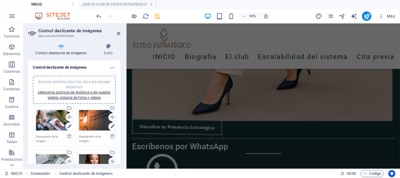
scroll to position [59, 0]
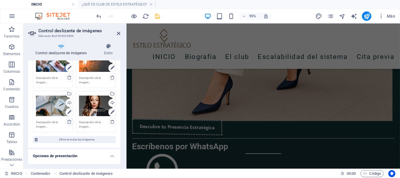
click at [69, 120] on icon at bounding box center [69, 121] width 5 height 5
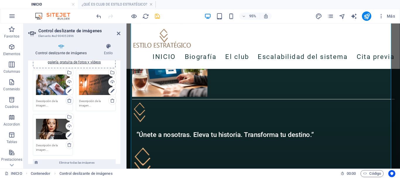
scroll to position [29, 0]
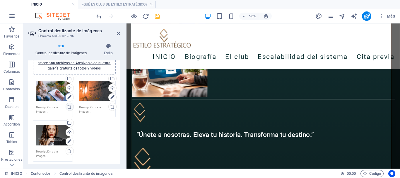
click at [69, 107] on icon at bounding box center [69, 106] width 5 height 5
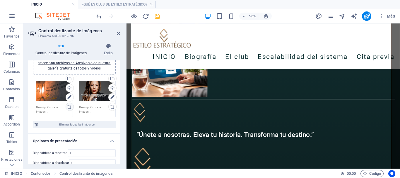
click at [69, 105] on icon at bounding box center [69, 106] width 5 height 5
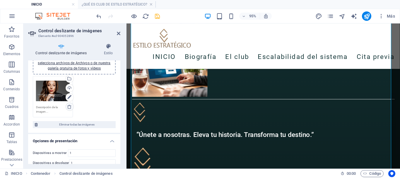
click at [69, 105] on icon at bounding box center [69, 106] width 5 height 5
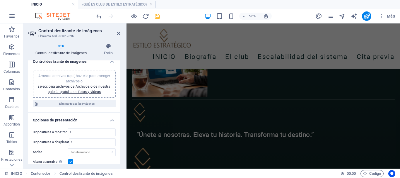
scroll to position [0, 0]
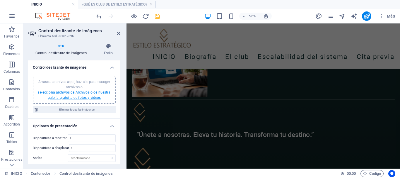
click at [78, 94] on link "selecciona archivos de Archivos o de nuestra galería gratuita de fotos y vídeos" at bounding box center [74, 94] width 73 height 9
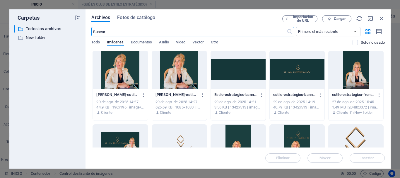
scroll to position [205, 0]
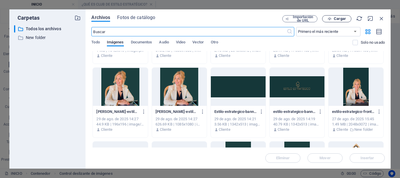
click at [341, 19] on span "Cargar" at bounding box center [340, 19] width 12 height 4
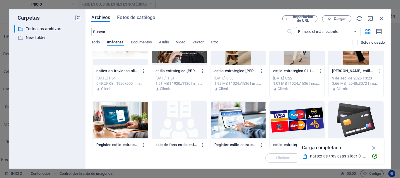
scroll to position [0, 0]
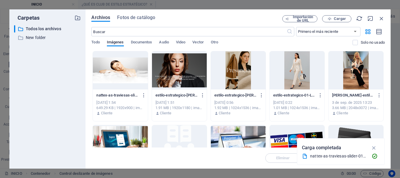
click at [122, 75] on div at bounding box center [120, 70] width 55 height 38
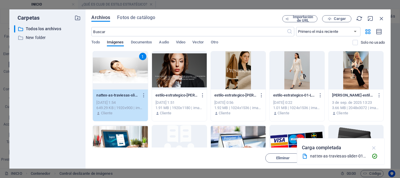
click at [375, 148] on icon "button" at bounding box center [374, 148] width 7 height 6
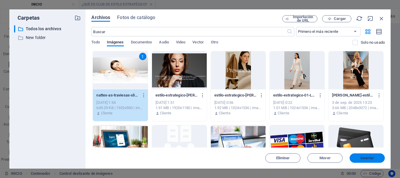
click at [368, 158] on span "Insertar" at bounding box center [368, 158] width 14 height 4
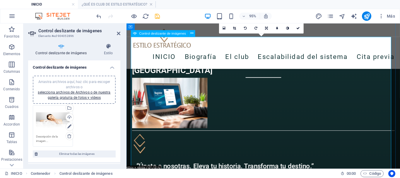
scroll to position [1085, 0]
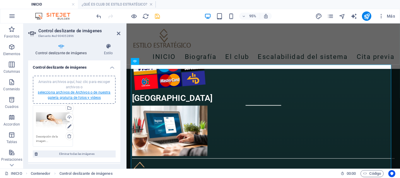
click at [83, 92] on link "selecciona archivos de Archivos o de nuestra galería gratuita de fotos y vídeos" at bounding box center [74, 94] width 73 height 9
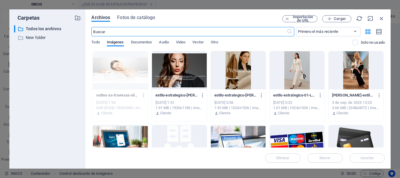
scroll to position [1185, 0]
click at [336, 21] on span "Cargar" at bounding box center [340, 19] width 12 height 4
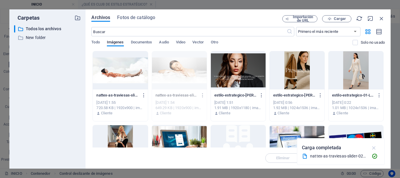
click at [374, 147] on icon "button" at bounding box center [374, 148] width 7 height 6
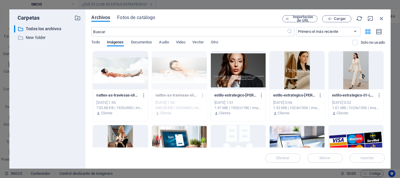
click at [136, 72] on div at bounding box center [120, 70] width 55 height 38
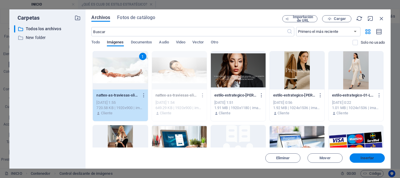
click at [366, 156] on span "Insertar" at bounding box center [368, 158] width 14 height 4
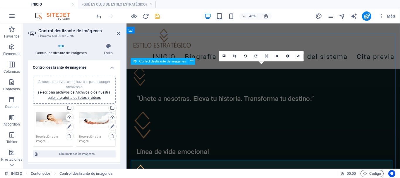
scroll to position [1085, 0]
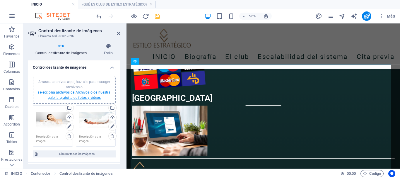
click at [79, 90] on link "selecciona archivos de Archivos o de nuestra galería gratuita de fotos y vídeos" at bounding box center [74, 94] width 73 height 9
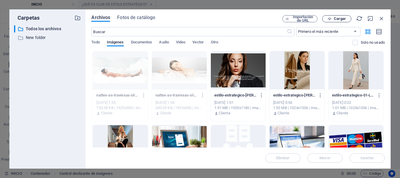
click at [339, 20] on span "Cargar" at bounding box center [340, 19] width 12 height 4
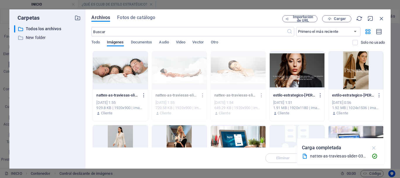
click at [376, 147] on icon "button" at bounding box center [374, 148] width 7 height 6
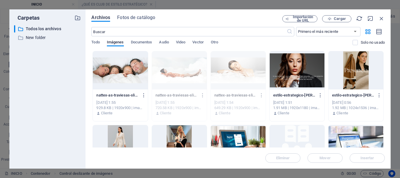
click at [133, 73] on div at bounding box center [120, 70] width 55 height 38
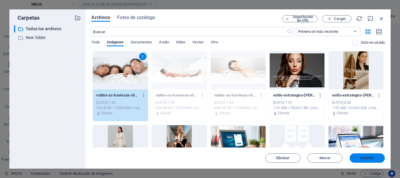
click at [365, 157] on span "Insertar" at bounding box center [368, 158] width 14 height 4
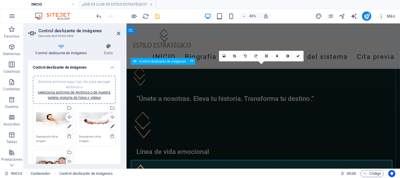
scroll to position [1085, 0]
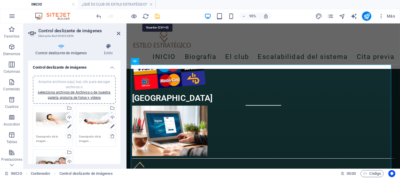
click at [159, 16] on icon "save" at bounding box center [157, 16] width 7 height 7
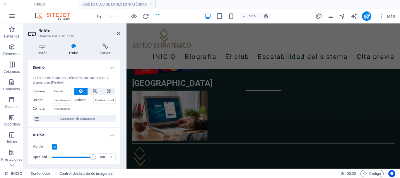
scroll to position [716, 0]
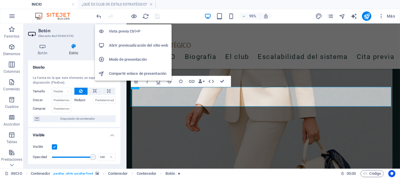
click at [130, 27] on li "Vista previa Ctrl+P" at bounding box center [133, 31] width 77 height 14
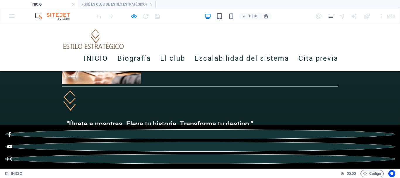
scroll to position [1186, 0]
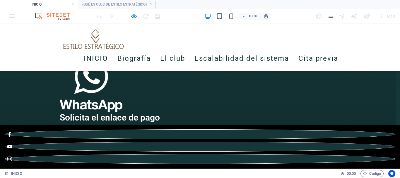
scroll to position [1191, 0]
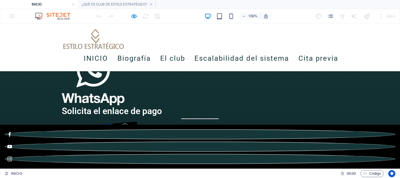
scroll to position [1078, 0]
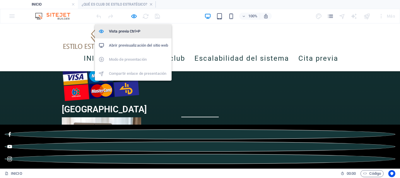
click at [132, 18] on icon "button" at bounding box center [134, 16] width 7 height 7
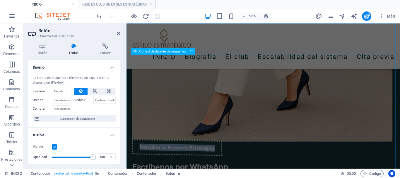
scroll to position [1095, 0]
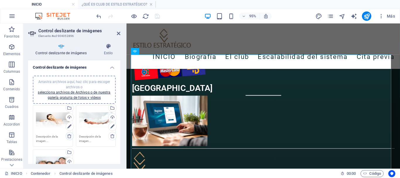
click at [69, 134] on icon at bounding box center [69, 136] width 5 height 5
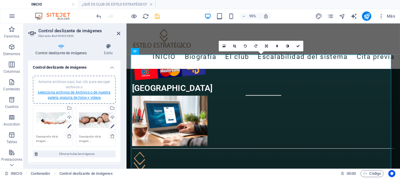
click at [81, 91] on link "selecciona archivos de Archivos o de nuestra galería gratuita de fotos y vídeos" at bounding box center [74, 94] width 73 height 9
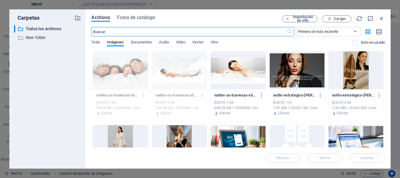
scroll to position [1195, 0]
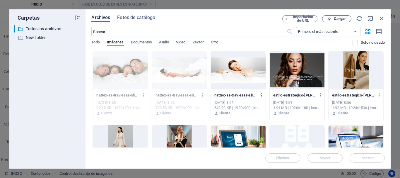
click at [331, 18] on icon "button" at bounding box center [330, 19] width 4 height 4
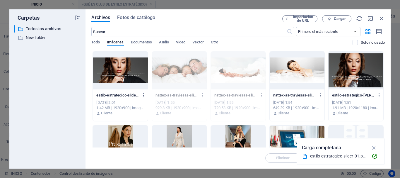
click at [137, 65] on div at bounding box center [120, 70] width 55 height 38
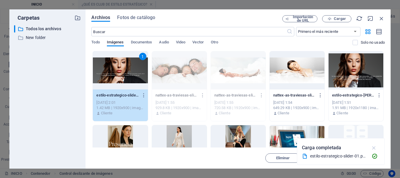
click at [374, 149] on icon "button" at bounding box center [374, 148] width 7 height 6
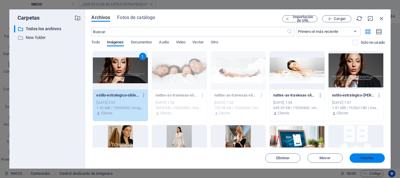
click at [369, 160] on span "Insertar" at bounding box center [368, 158] width 14 height 4
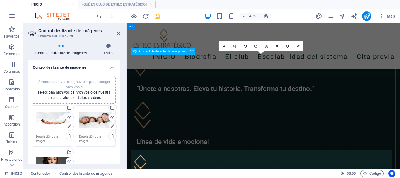
scroll to position [1095, 0]
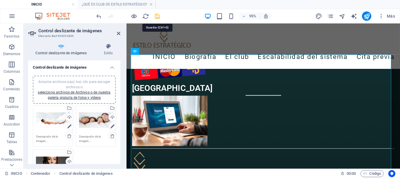
click at [158, 16] on icon "save" at bounding box center [157, 16] width 7 height 7
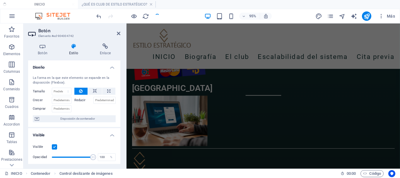
scroll to position [716, 0]
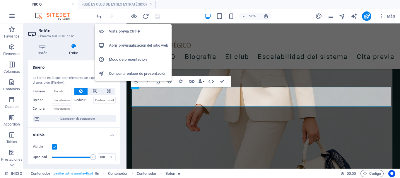
click at [132, 33] on h6 "Vista previa Ctrl+P" at bounding box center [138, 31] width 59 height 7
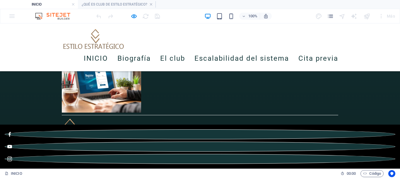
scroll to position [1132, 0]
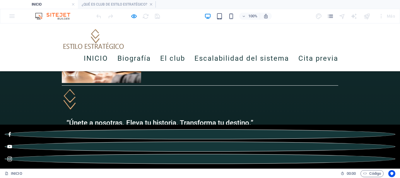
scroll to position [1167, 0]
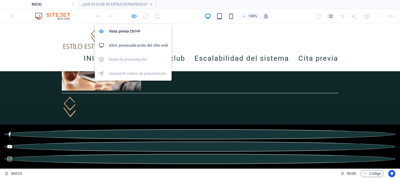
drag, startPoint x: 132, startPoint y: 19, endPoint x: 11, endPoint y: 61, distance: 128.4
click at [132, 19] on icon "button" at bounding box center [134, 16] width 7 height 7
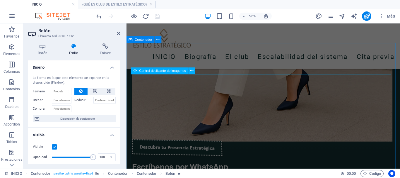
scroll to position [1126, 0]
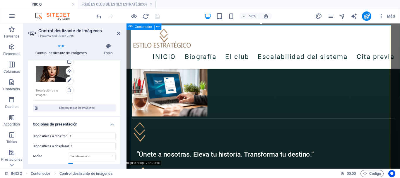
scroll to position [147, 0]
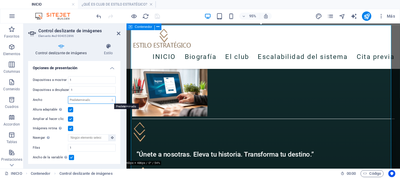
click at [89, 101] on select "Predeterminado px % rem em vw vh" at bounding box center [91, 99] width 47 height 7
click at [106, 96] on select "Predeterminado px % rem em vw vh" at bounding box center [91, 99] width 47 height 7
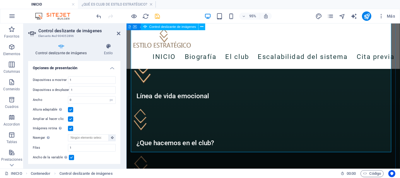
scroll to position [1155, 0]
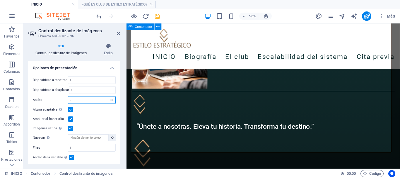
click at [78, 99] on input "0" at bounding box center [91, 99] width 47 height 7
drag, startPoint x: 80, startPoint y: 100, endPoint x: 58, endPoint y: 98, distance: 21.8
click at [58, 98] on div "Ancho 0 Predeterminado px % rem em vw vh" at bounding box center [74, 100] width 83 height 8
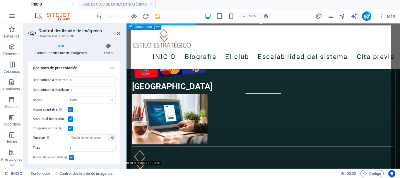
scroll to position [1126, 0]
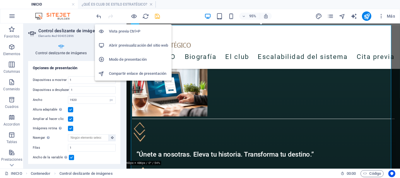
click at [128, 28] on h6 "Vista previa Ctrl+P" at bounding box center [138, 31] width 59 height 7
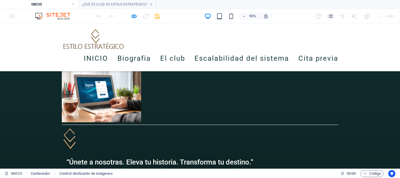
scroll to position [1155, 0]
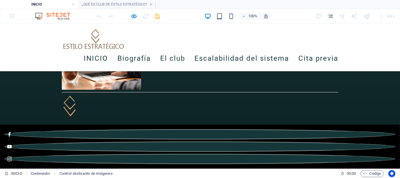
scroll to position [1159, 0]
